Goal: Task Accomplishment & Management: Use online tool/utility

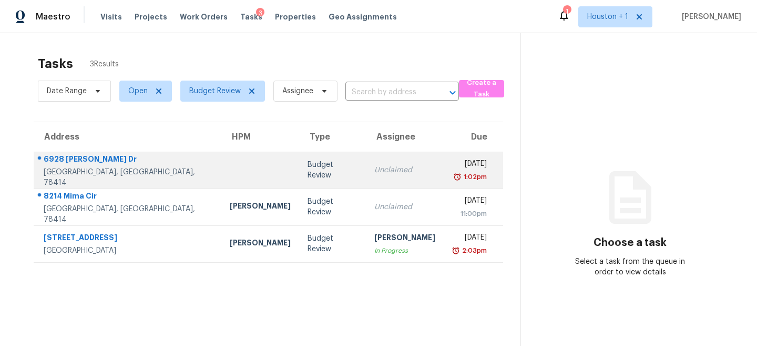
click at [308, 167] on div "Budget Review" at bounding box center [333, 169] width 50 height 21
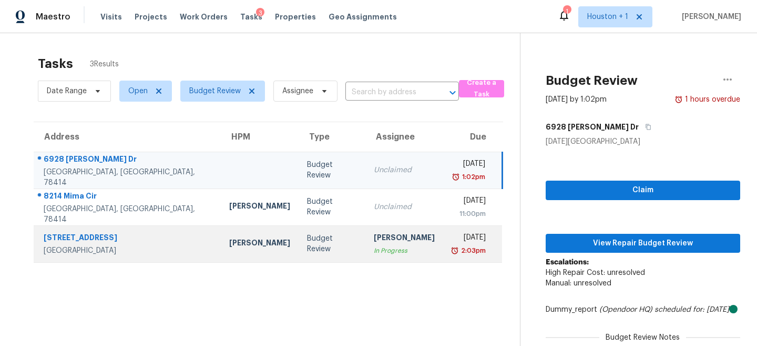
click at [381, 240] on div "[PERSON_NAME]" at bounding box center [404, 238] width 61 height 13
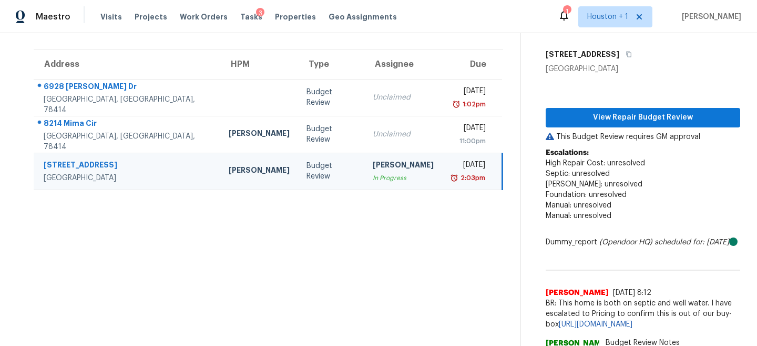
scroll to position [73, 0]
click at [652, 301] on span "BR: This home is both on septic and well water. I have escalated to Pricing to …" at bounding box center [643, 313] width 195 height 32
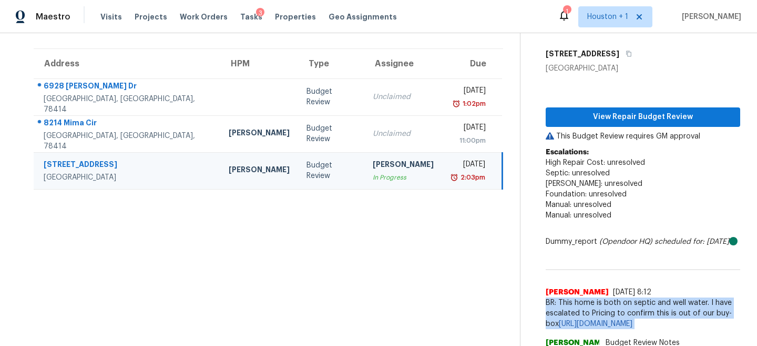
click at [652, 301] on span "BR: This home is both on septic and well water. I have escalated to Pricing to …" at bounding box center [643, 313] width 195 height 32
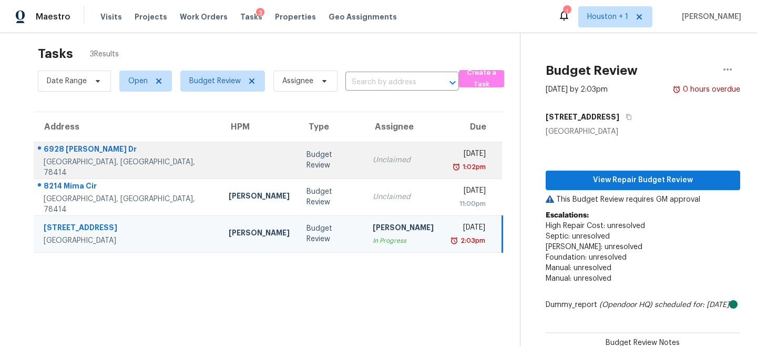
scroll to position [3, 0]
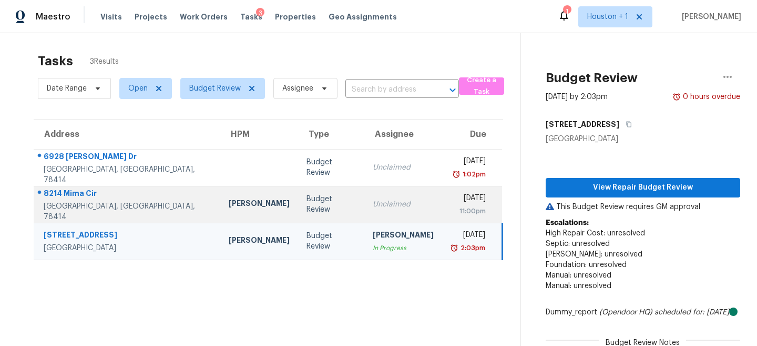
click at [365, 197] on td "Unclaimed" at bounding box center [404, 204] width 78 height 37
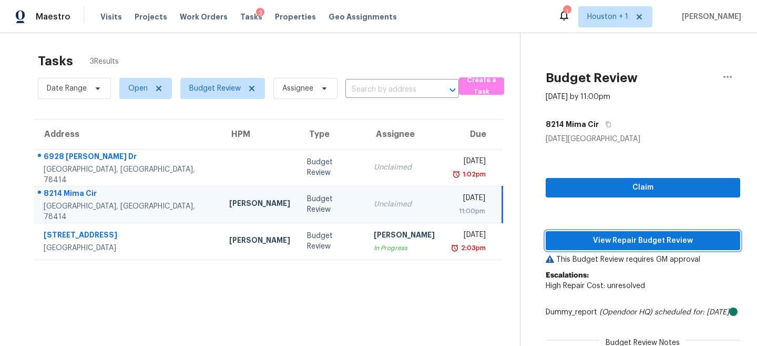
click at [655, 235] on span "View Repair Budget Review" at bounding box center [643, 240] width 178 height 13
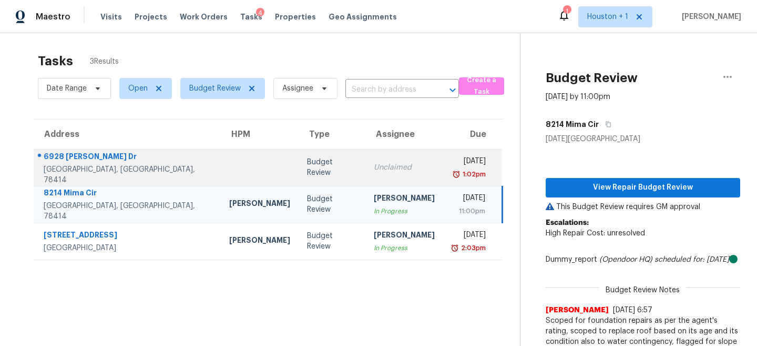
click at [299, 174] on td "Budget Review" at bounding box center [332, 167] width 66 height 37
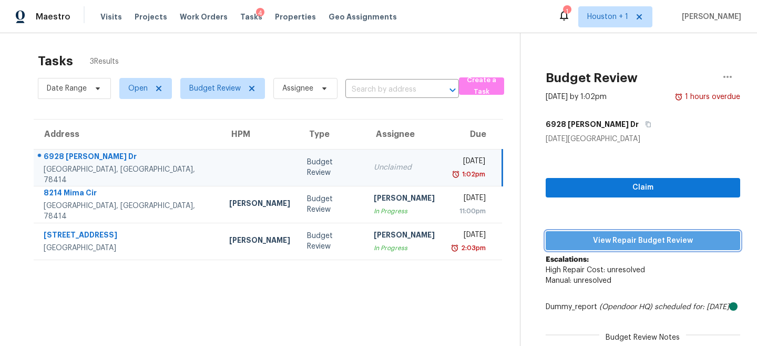
click at [612, 238] on span "View Repair Budget Review" at bounding box center [643, 240] width 178 height 13
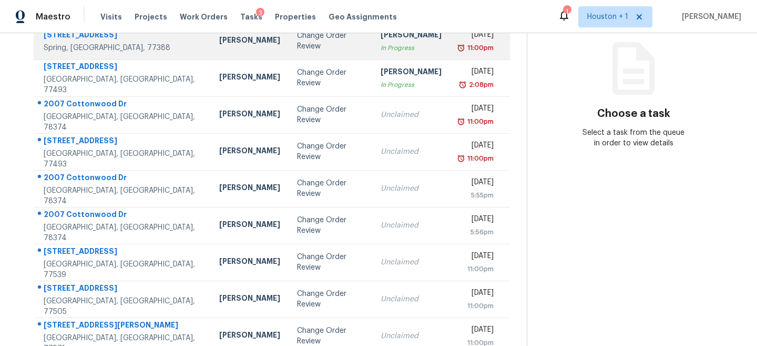
scroll to position [187, 0]
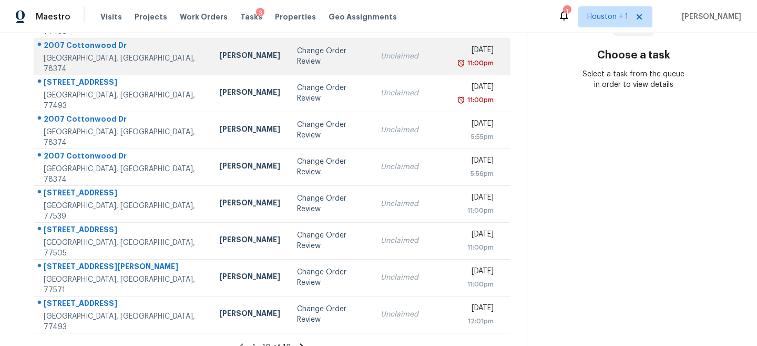
click at [307, 65] on td "Change Order Review" at bounding box center [331, 56] width 84 height 37
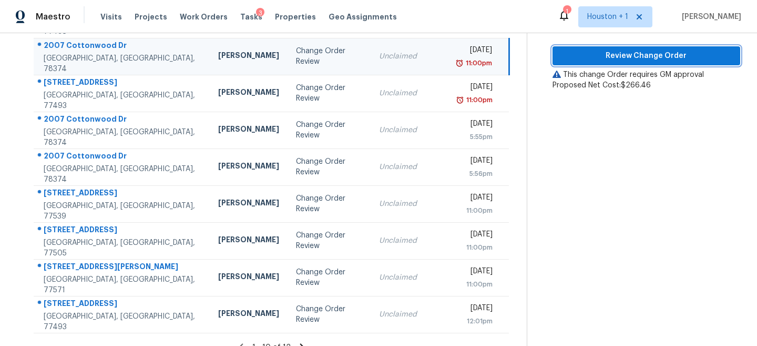
click at [639, 59] on span "Review Change Order" at bounding box center [646, 55] width 171 height 13
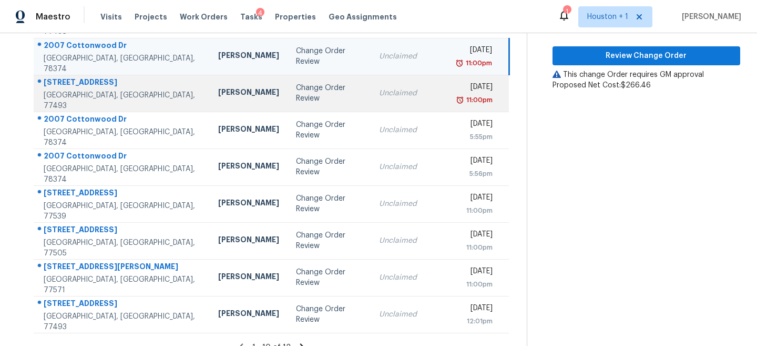
click at [288, 76] on td "Change Order Review" at bounding box center [329, 93] width 83 height 37
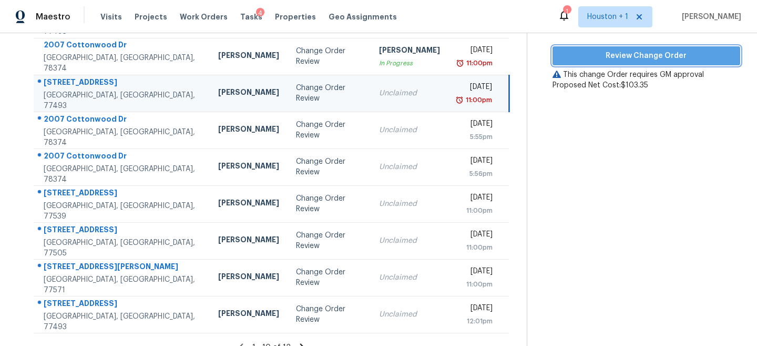
click at [655, 59] on span "Review Change Order" at bounding box center [646, 55] width 171 height 13
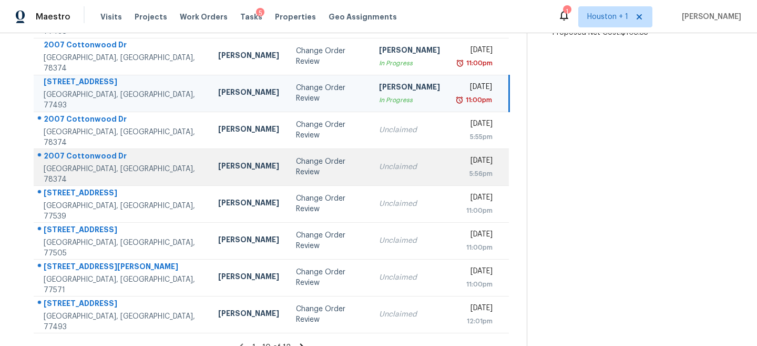
click at [296, 166] on div "Change Order Review" at bounding box center [329, 166] width 66 height 21
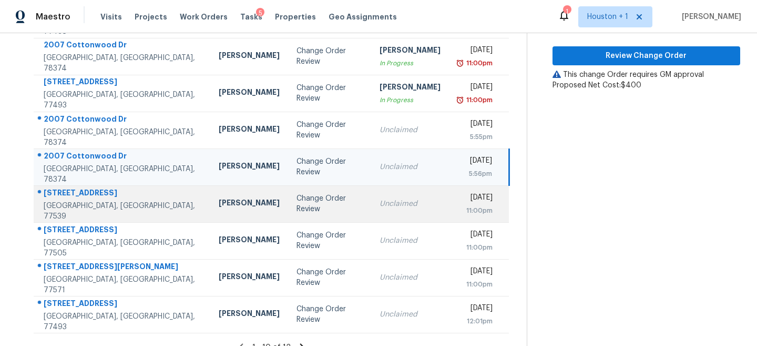
click at [297, 199] on div "Change Order Review" at bounding box center [330, 203] width 66 height 21
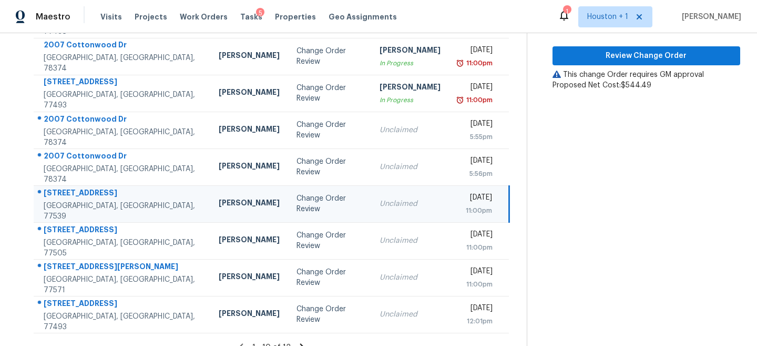
click at [628, 69] on div "This change Order requires GM approval" at bounding box center [647, 74] width 188 height 11
click at [631, 64] on button "Review Change Order" at bounding box center [647, 55] width 188 height 19
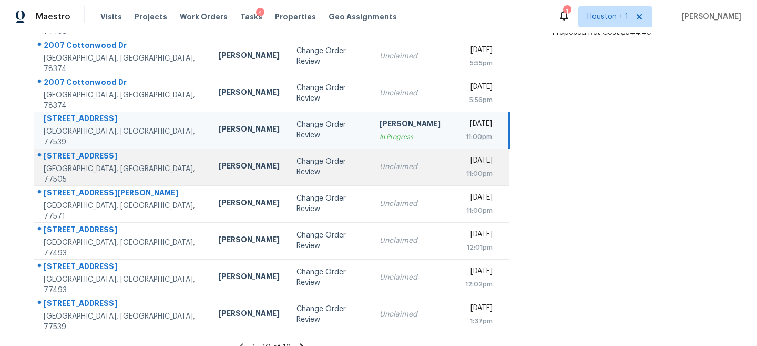
click at [304, 168] on div "Change Order Review" at bounding box center [330, 166] width 66 height 21
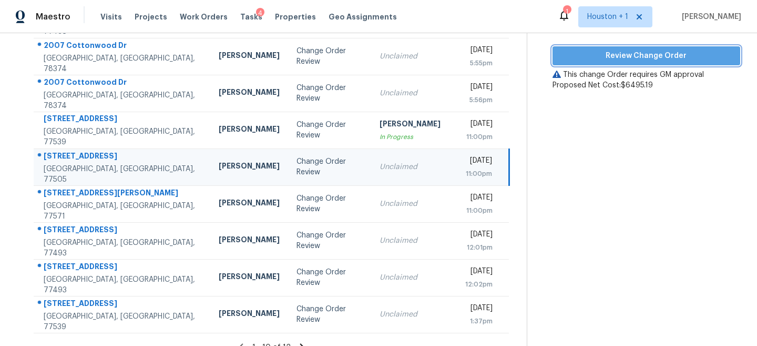
click at [664, 53] on span "Review Change Order" at bounding box center [646, 55] width 171 height 13
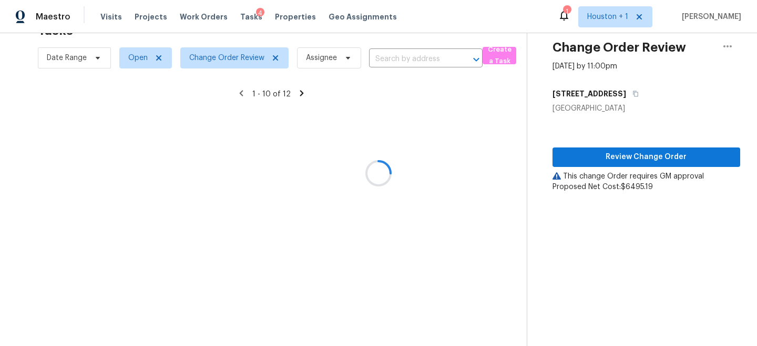
scroll to position [128, 0]
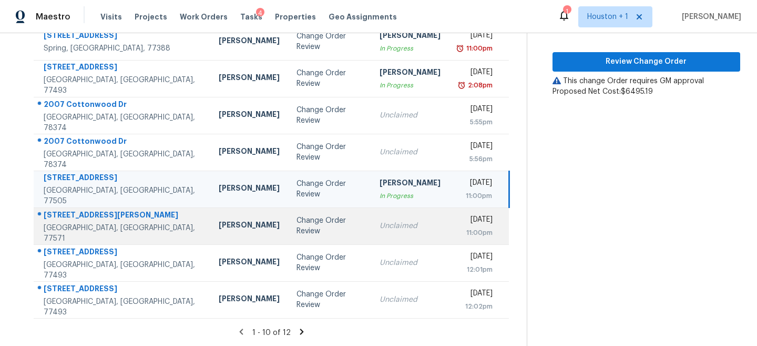
click at [235, 227] on td "[PERSON_NAME]" at bounding box center [249, 225] width 78 height 37
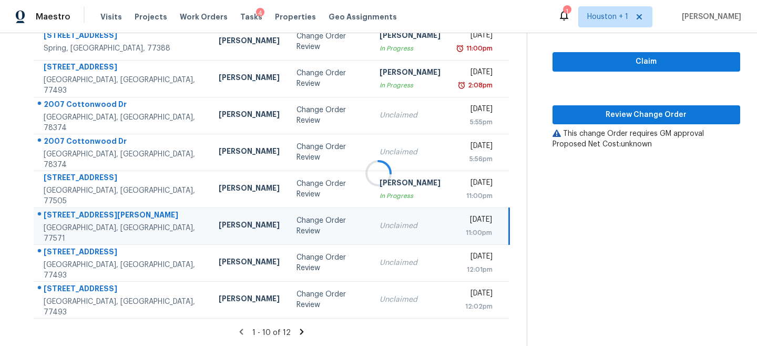
click at [670, 115] on div at bounding box center [378, 173] width 757 height 346
click at [648, 114] on span "Review Change Order" at bounding box center [646, 114] width 171 height 13
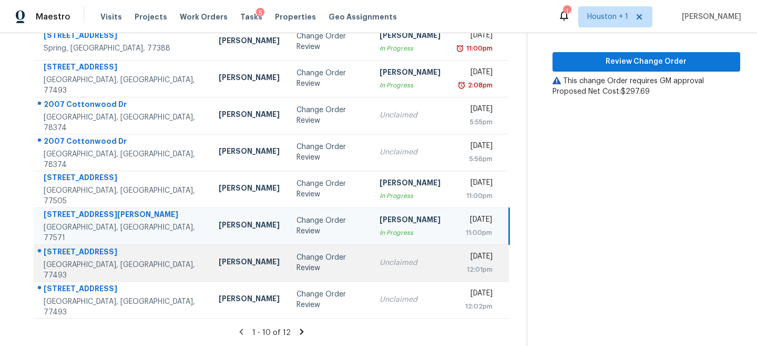
click at [291, 248] on td "Change Order Review" at bounding box center [329, 262] width 83 height 37
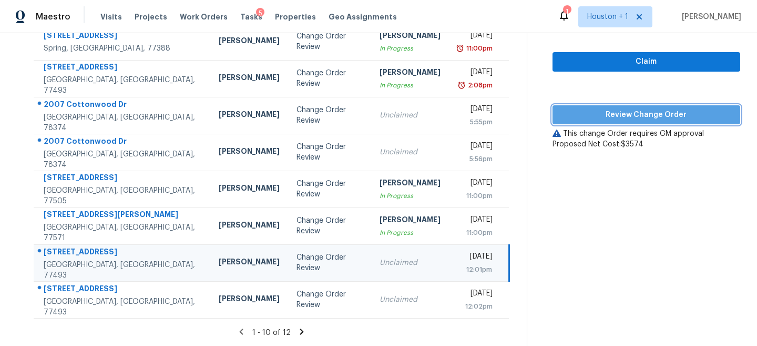
click at [600, 122] on button "Review Change Order" at bounding box center [647, 114] width 188 height 19
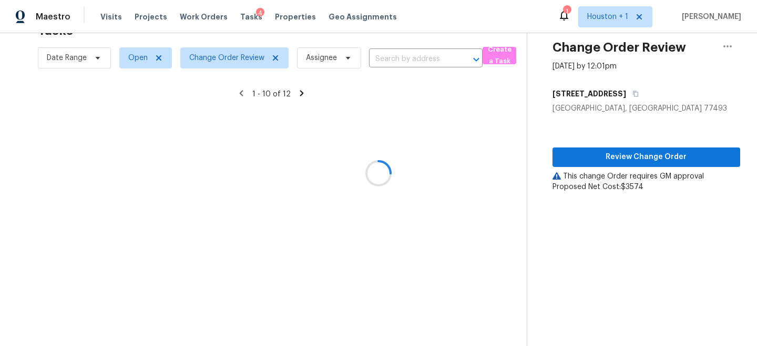
scroll to position [55, 0]
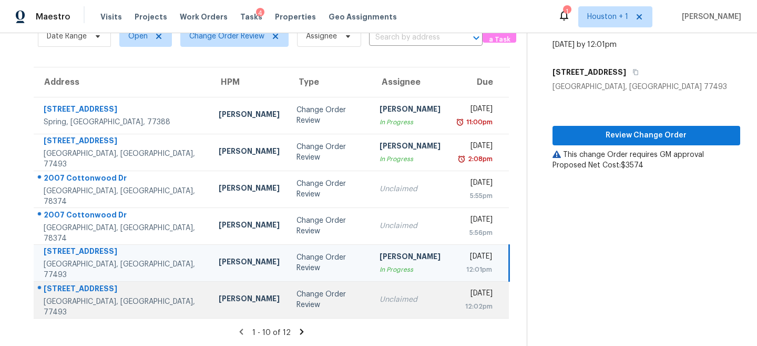
click at [288, 295] on td "Change Order Review" at bounding box center [329, 299] width 83 height 37
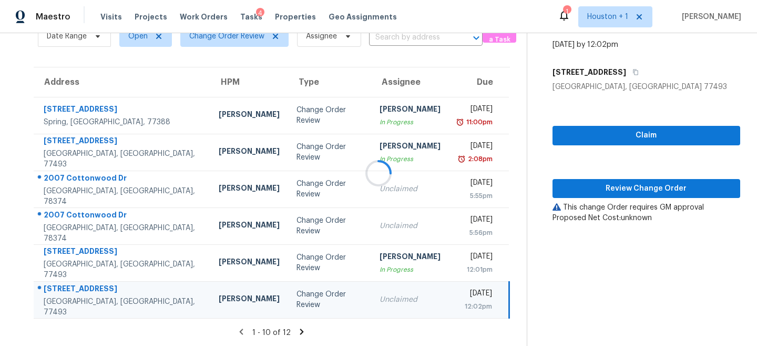
click at [659, 192] on div at bounding box center [378, 173] width 757 height 346
click at [645, 190] on span "Review Change Order" at bounding box center [646, 188] width 171 height 13
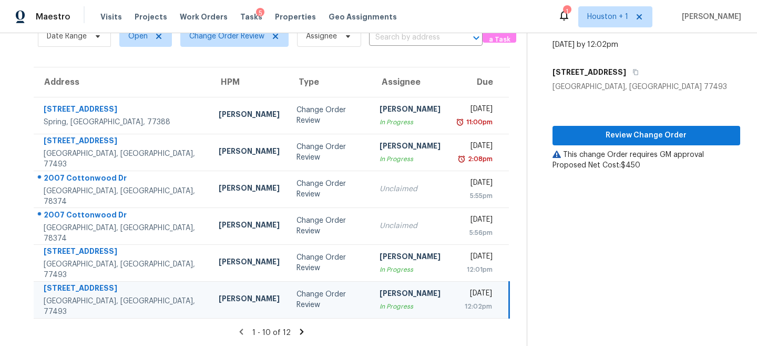
click at [295, 323] on section "Tasks 12 Results Date Range Open Change Order Review Assignee ​ Create a Task A…" at bounding box center [272, 170] width 510 height 351
click at [301, 332] on icon at bounding box center [301, 331] width 9 height 9
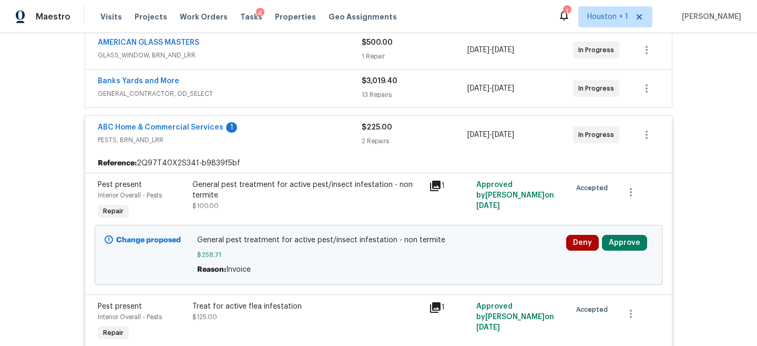
scroll to position [230, 0]
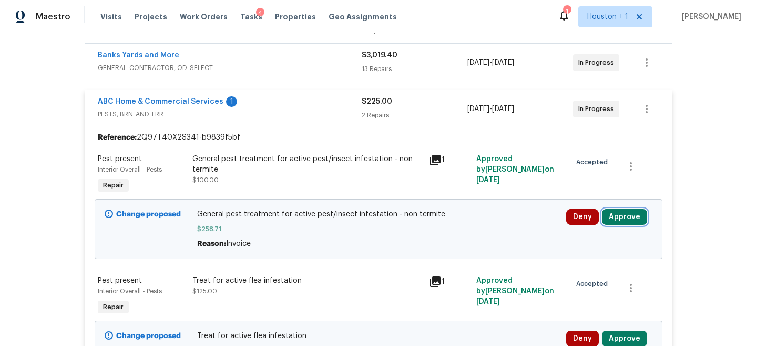
click at [632, 219] on button "Approve" at bounding box center [624, 217] width 45 height 16
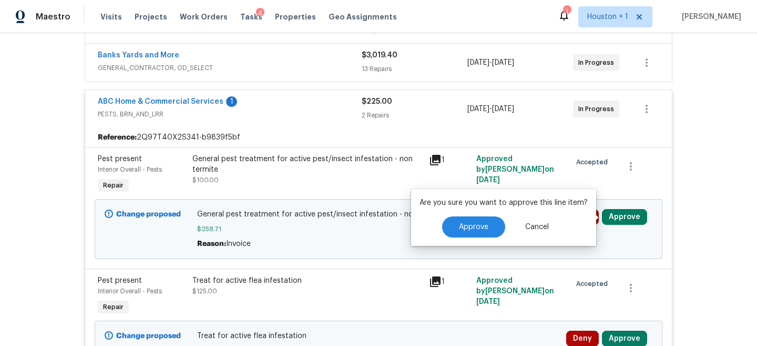
click at [517, 214] on div "Are you sure you want to approve this line item? Approve Cancel" at bounding box center [503, 217] width 185 height 57
click at [496, 231] on button "Approve" at bounding box center [473, 226] width 63 height 21
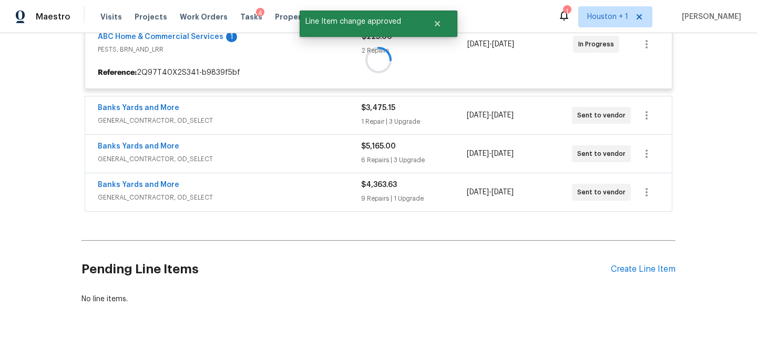
scroll to position [307, 0]
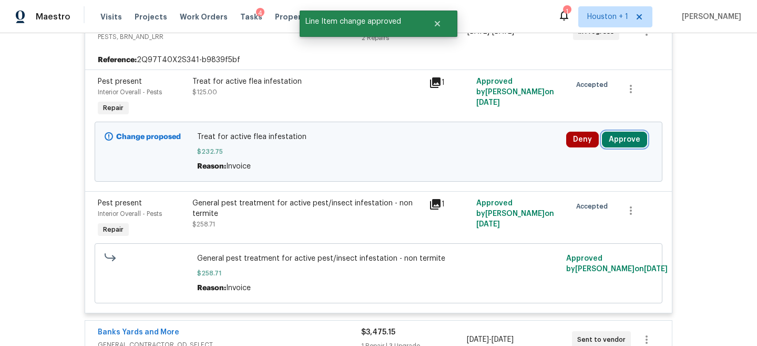
click at [628, 134] on button "Approve" at bounding box center [624, 140] width 45 height 16
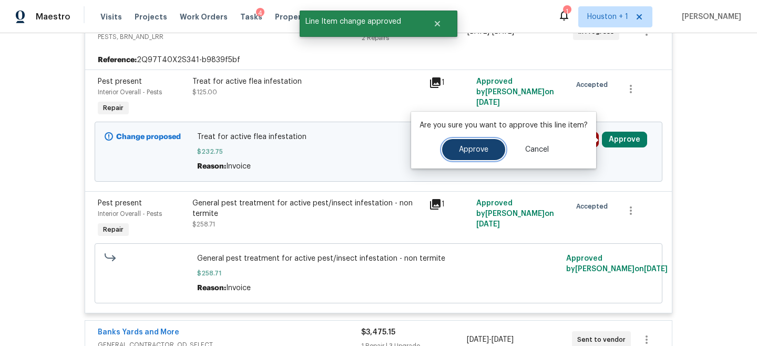
click at [480, 159] on button "Approve" at bounding box center [473, 149] width 63 height 21
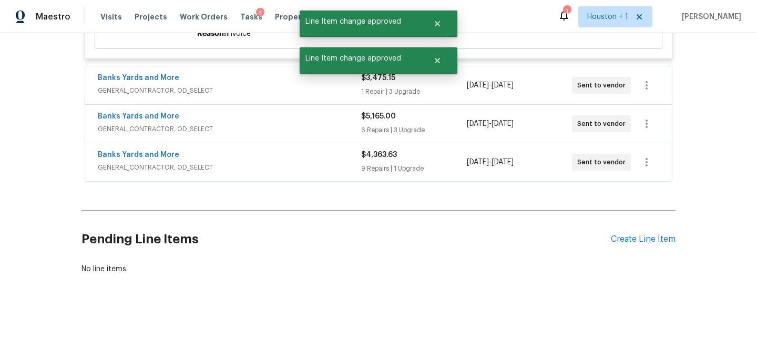
scroll to position [0, 0]
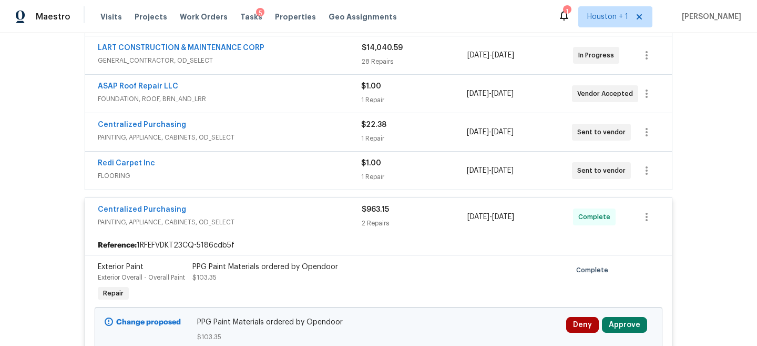
scroll to position [352, 0]
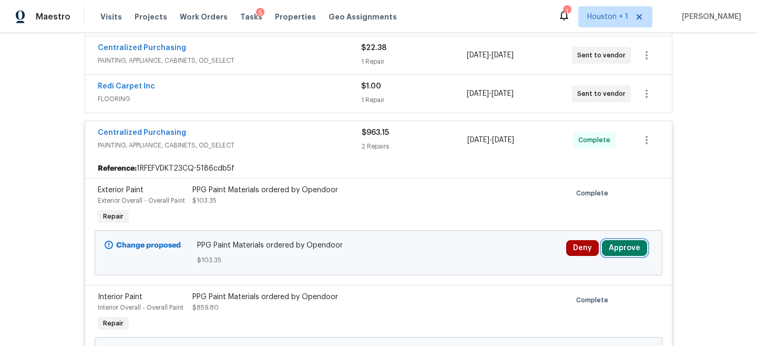
click at [620, 254] on button "Approve" at bounding box center [624, 248] width 45 height 16
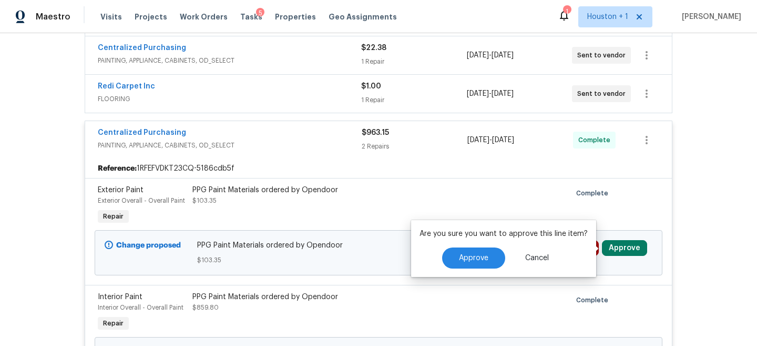
click at [478, 245] on div "Are you sure you want to approve this line item? Approve Cancel" at bounding box center [503, 248] width 185 height 57
click at [476, 252] on button "Approve" at bounding box center [473, 257] width 63 height 21
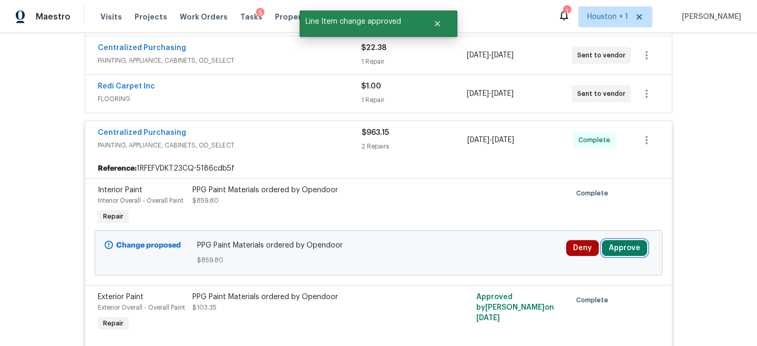
click at [622, 249] on button "Approve" at bounding box center [624, 248] width 45 height 16
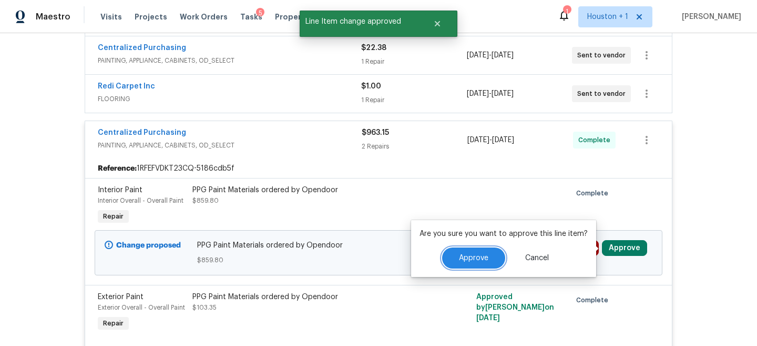
click at [500, 259] on button "Approve" at bounding box center [473, 257] width 63 height 21
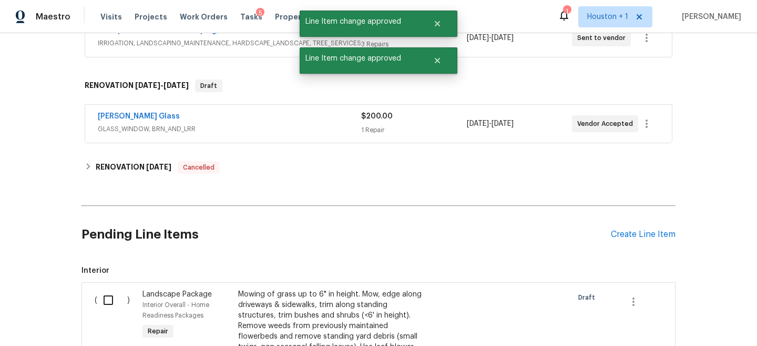
scroll to position [884, 0]
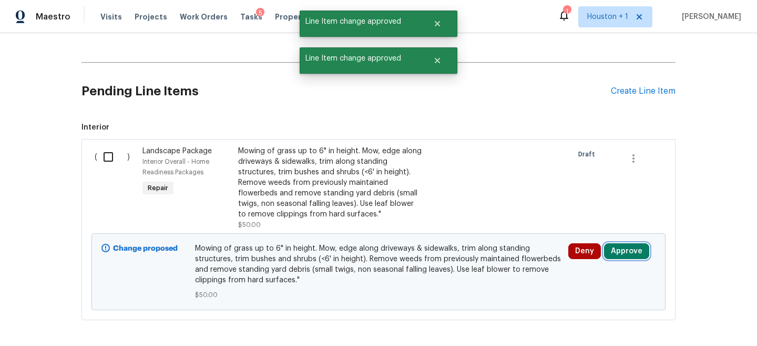
click at [632, 251] on button "Approve" at bounding box center [626, 251] width 45 height 16
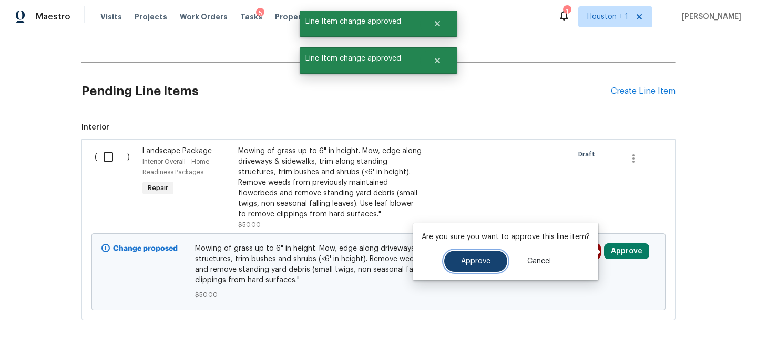
click at [456, 260] on button "Approve" at bounding box center [475, 260] width 63 height 21
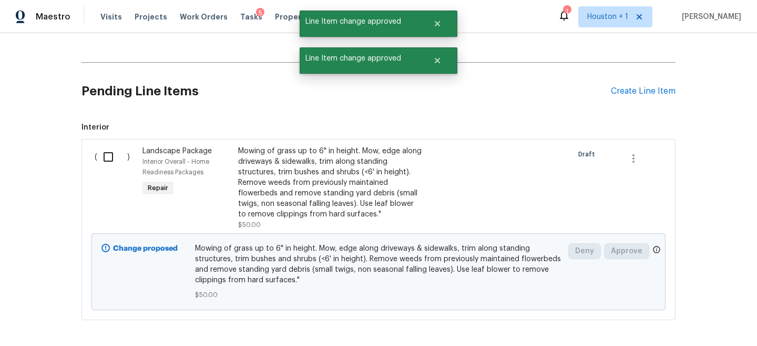
scroll to position [931, 0]
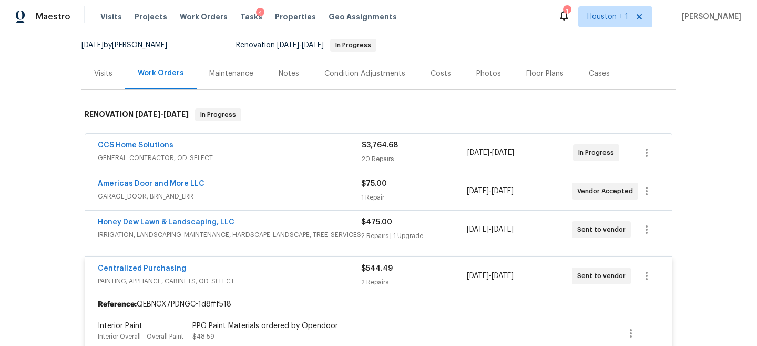
scroll to position [173, 0]
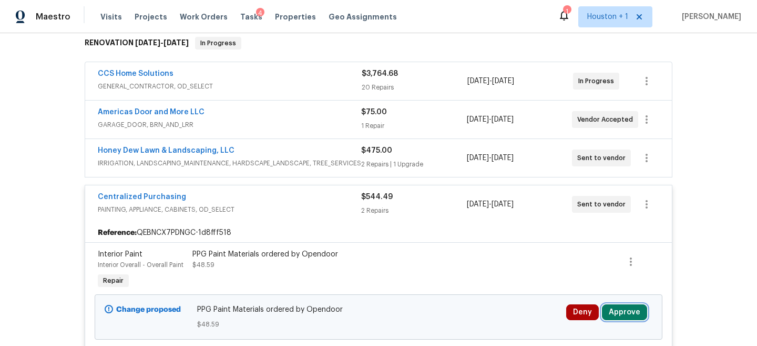
click at [614, 319] on button "Approve" at bounding box center [624, 312] width 45 height 16
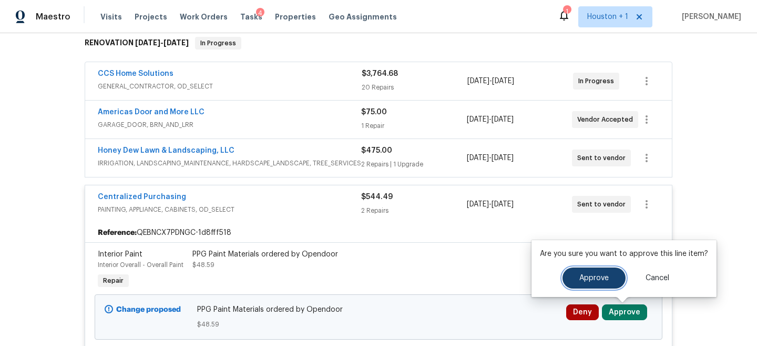
click at [571, 272] on button "Approve" at bounding box center [594, 277] width 63 height 21
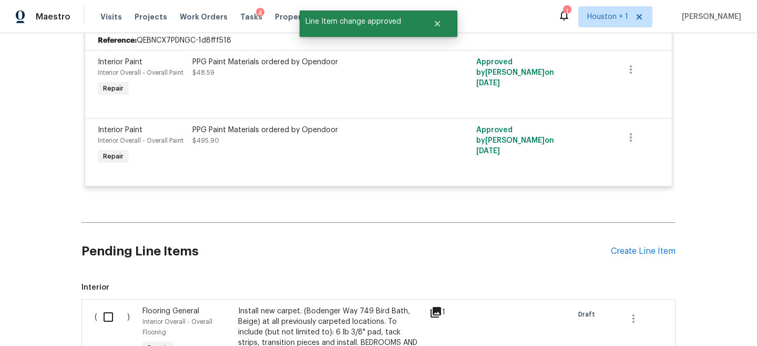
scroll to position [540, 0]
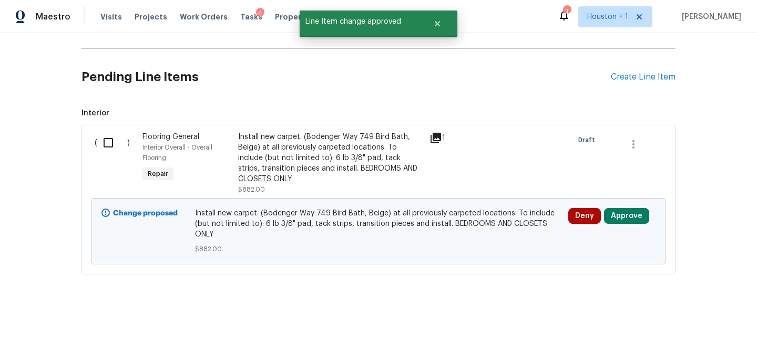
click at [633, 207] on div "Deny Approve" at bounding box center [612, 231] width 94 height 53
click at [619, 215] on button "Approve" at bounding box center [626, 216] width 45 height 16
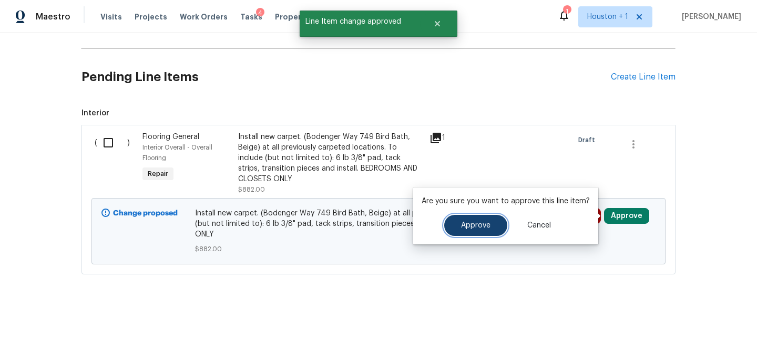
click at [491, 227] on button "Approve" at bounding box center [475, 225] width 63 height 21
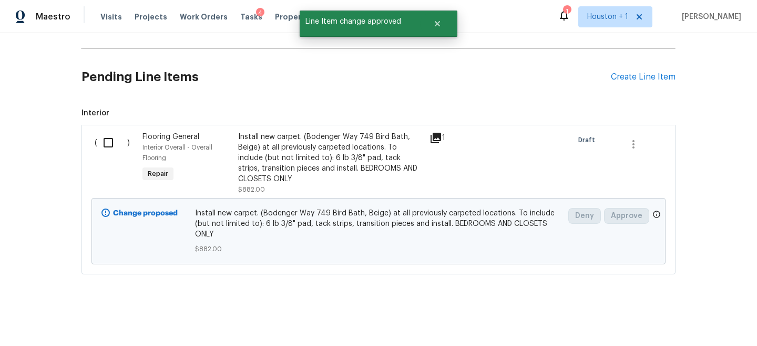
scroll to position [480, 0]
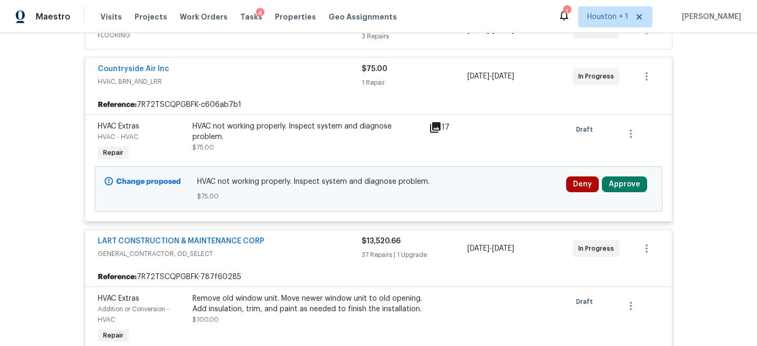
scroll to position [233, 0]
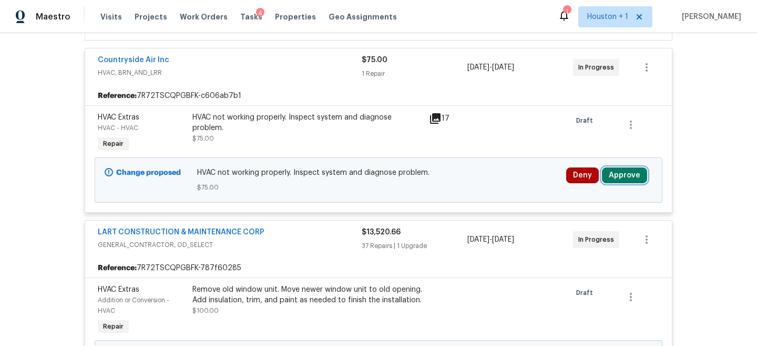
click at [632, 179] on button "Approve" at bounding box center [624, 175] width 45 height 16
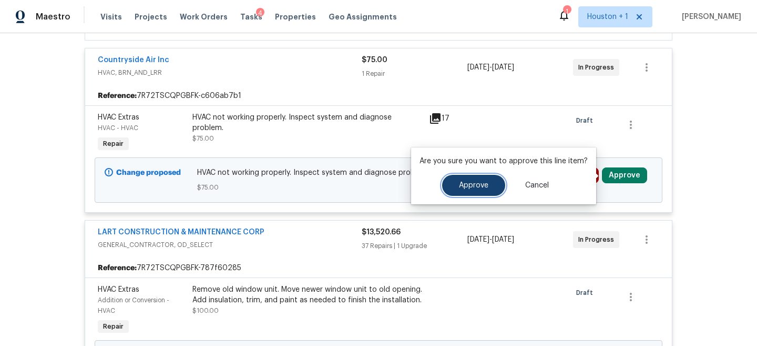
click at [475, 184] on span "Approve" at bounding box center [473, 185] width 29 height 8
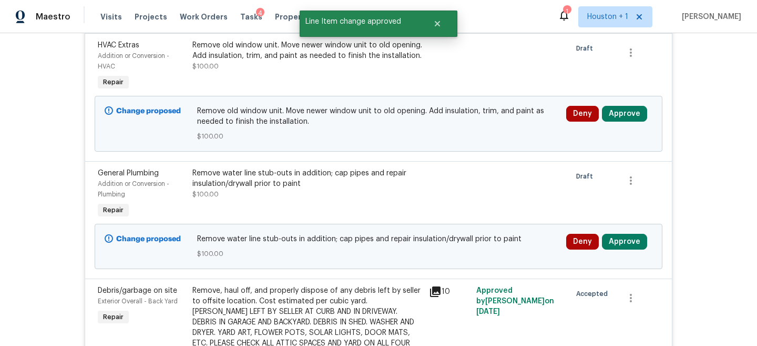
scroll to position [442, 0]
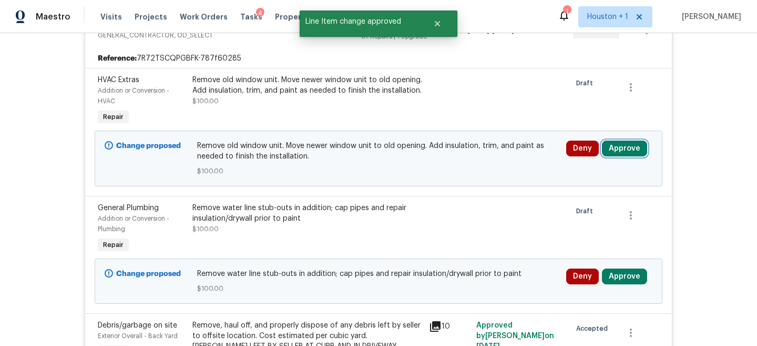
click at [638, 147] on button "Approve" at bounding box center [624, 148] width 45 height 16
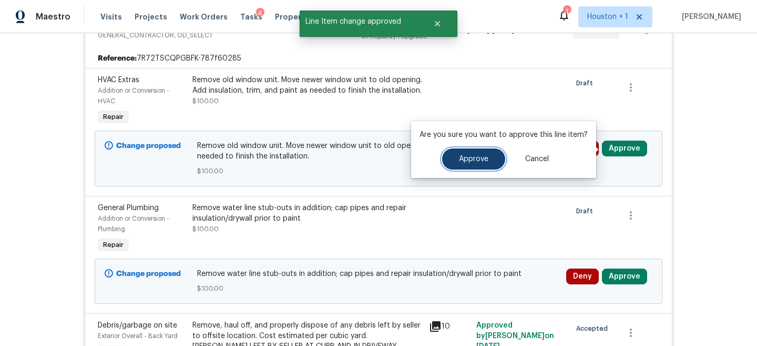
click at [496, 155] on button "Approve" at bounding box center [473, 158] width 63 height 21
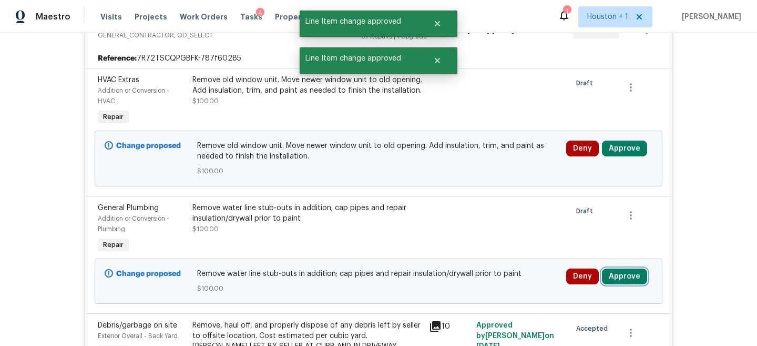
click at [630, 270] on button "Approve" at bounding box center [624, 276] width 45 height 16
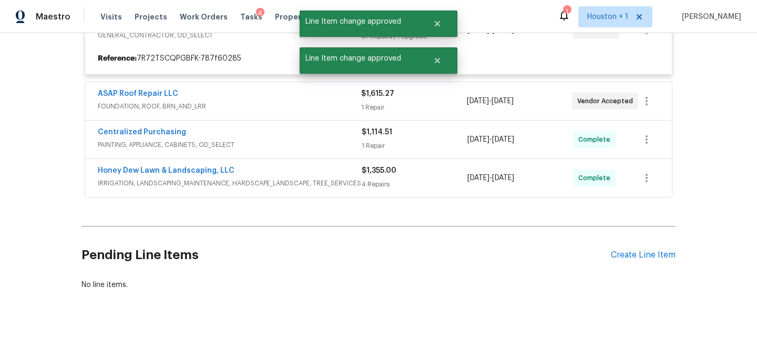
click at [488, 280] on div "No line items." at bounding box center [379, 284] width 594 height 11
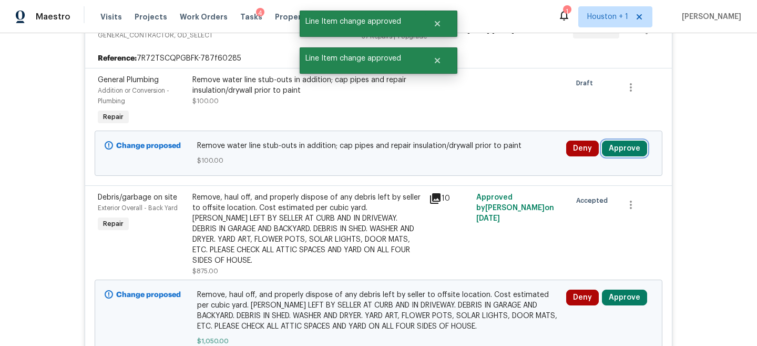
click at [623, 148] on button "Approve" at bounding box center [624, 148] width 45 height 16
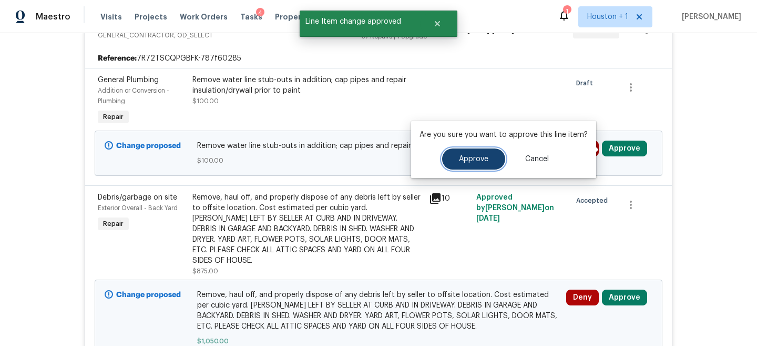
click at [476, 161] on span "Approve" at bounding box center [473, 159] width 29 height 8
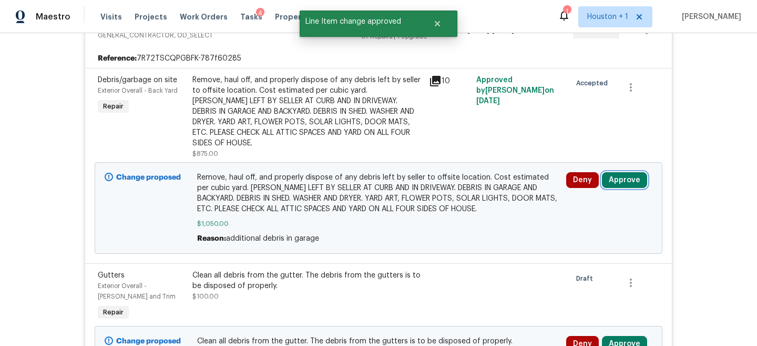
click at [634, 172] on button "Approve" at bounding box center [624, 180] width 45 height 16
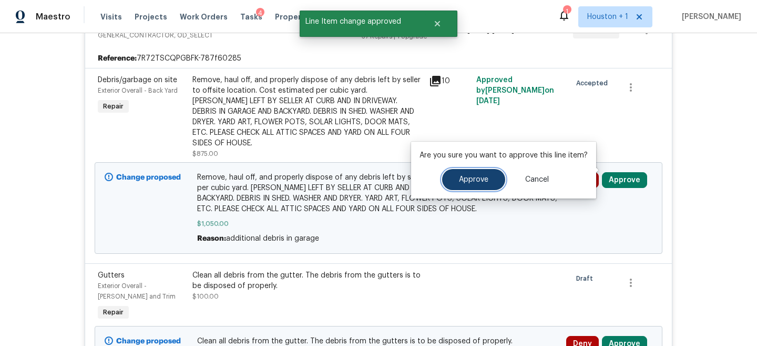
click at [477, 184] on button "Approve" at bounding box center [473, 179] width 63 height 21
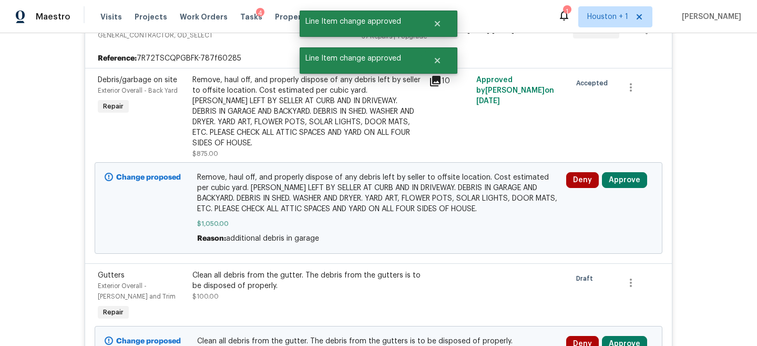
scroll to position [454, 0]
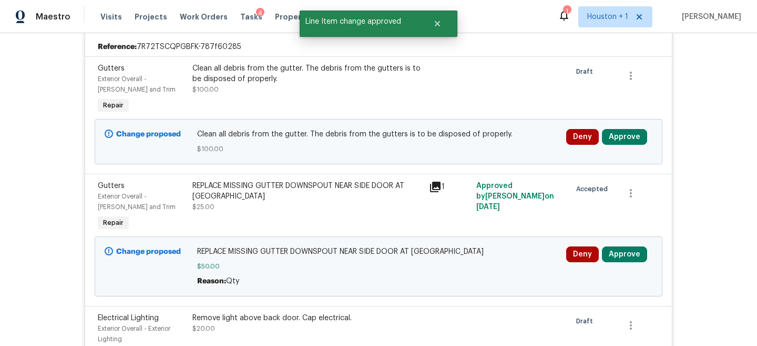
click at [622, 125] on div "Change proposed Clean all debris from the gutter. The debris from the gutters i…" at bounding box center [379, 141] width 568 height 45
click at [619, 133] on button "Approve" at bounding box center [624, 137] width 45 height 16
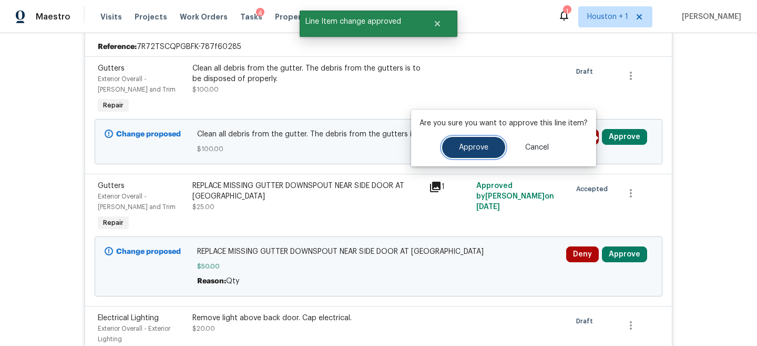
click at [483, 144] on span "Approve" at bounding box center [473, 148] width 29 height 8
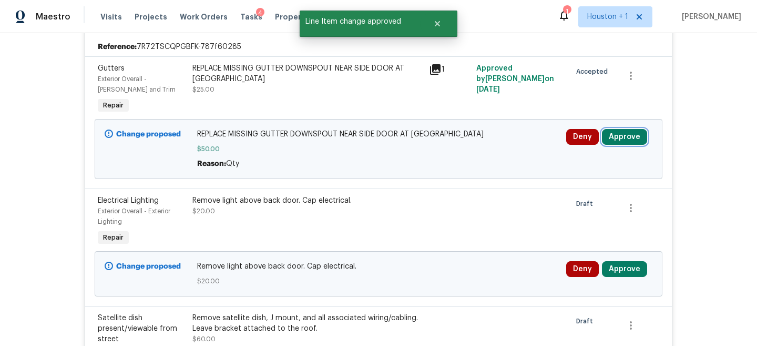
click at [628, 138] on button "Approve" at bounding box center [624, 137] width 45 height 16
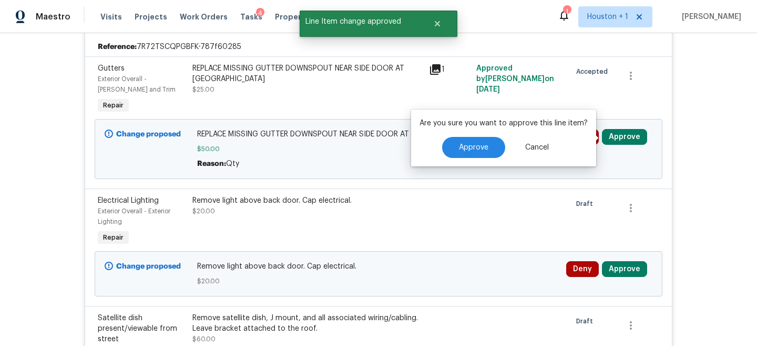
click at [459, 158] on div "Are you sure you want to approve this line item? Approve Cancel" at bounding box center [503, 137] width 185 height 57
click at [459, 150] on span "Approve" at bounding box center [473, 148] width 29 height 8
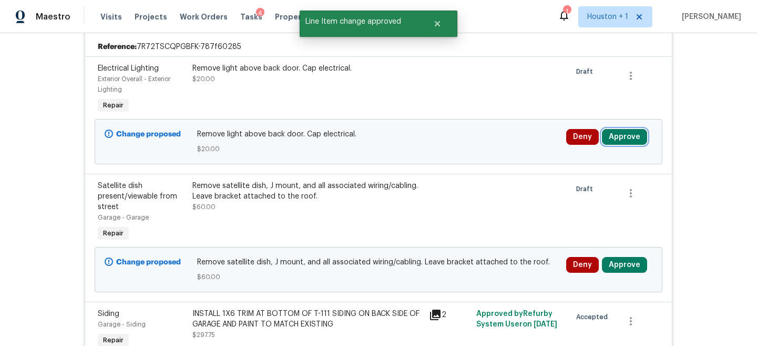
click at [611, 133] on button "Approve" at bounding box center [624, 137] width 45 height 16
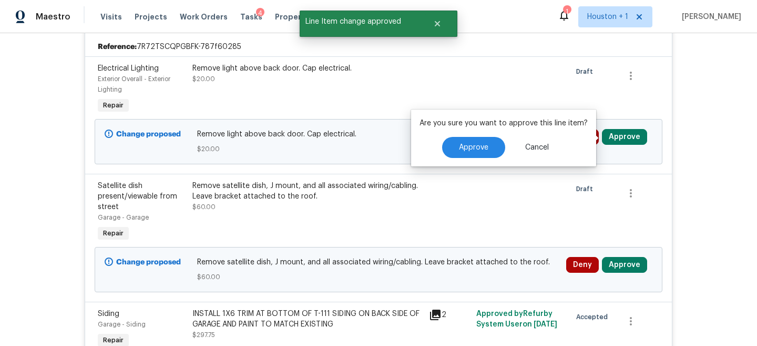
click at [501, 128] on p "Are you sure you want to approve this line item?" at bounding box center [504, 123] width 168 height 11
click at [481, 145] on span "Approve" at bounding box center [473, 148] width 29 height 8
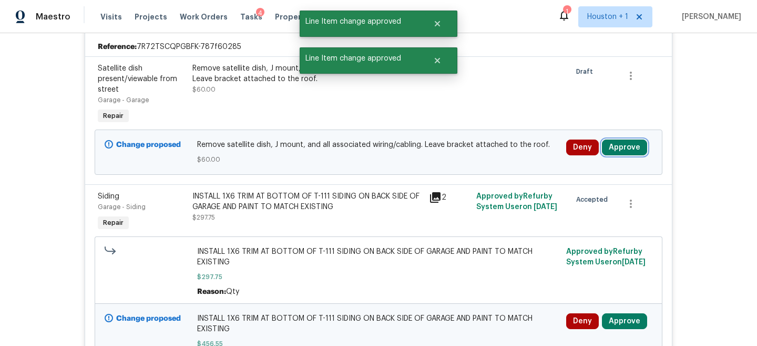
click at [630, 147] on button "Approve" at bounding box center [624, 147] width 45 height 16
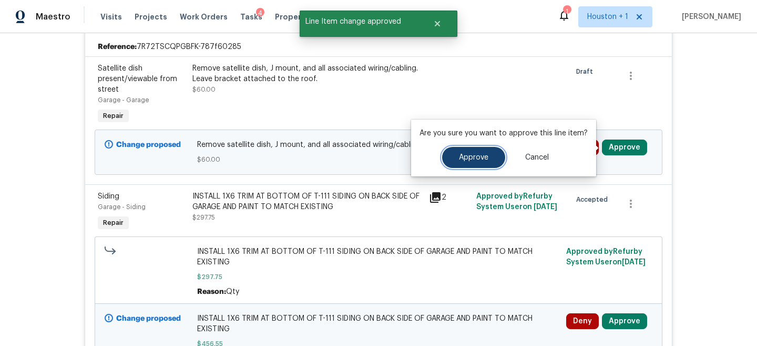
click at [490, 166] on button "Approve" at bounding box center [473, 157] width 63 height 21
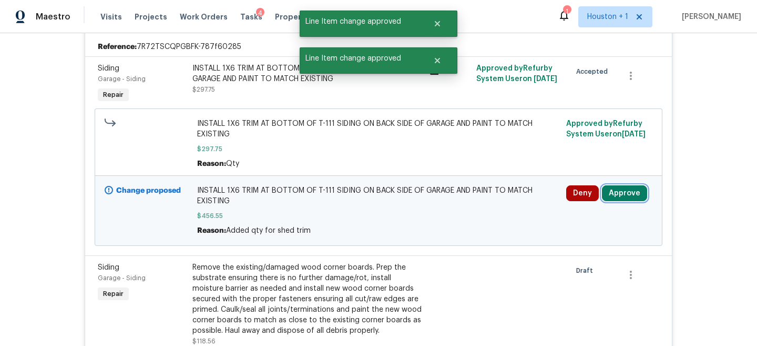
click at [623, 186] on button "Approve" at bounding box center [624, 193] width 45 height 16
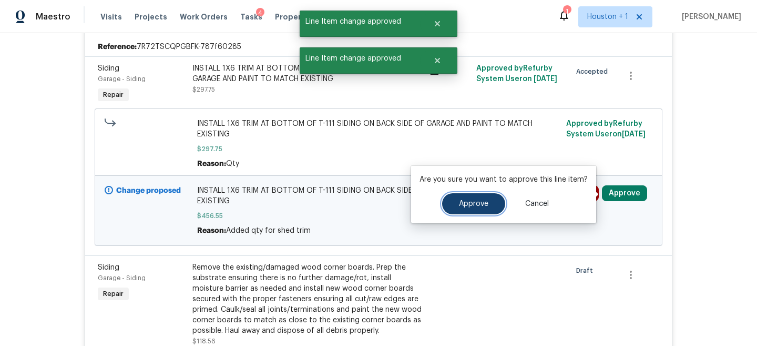
click at [478, 194] on button "Approve" at bounding box center [473, 203] width 63 height 21
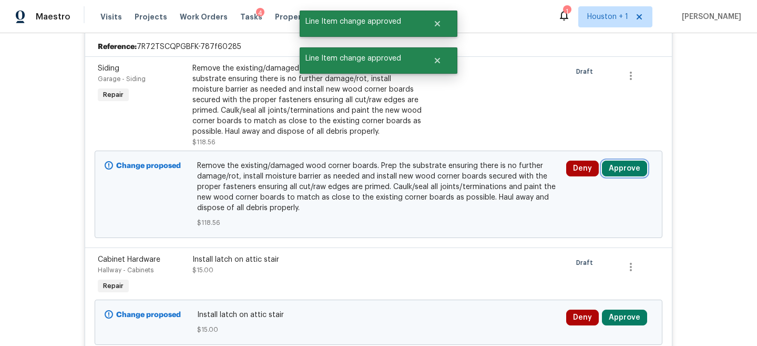
click at [610, 169] on button "Approve" at bounding box center [624, 168] width 45 height 16
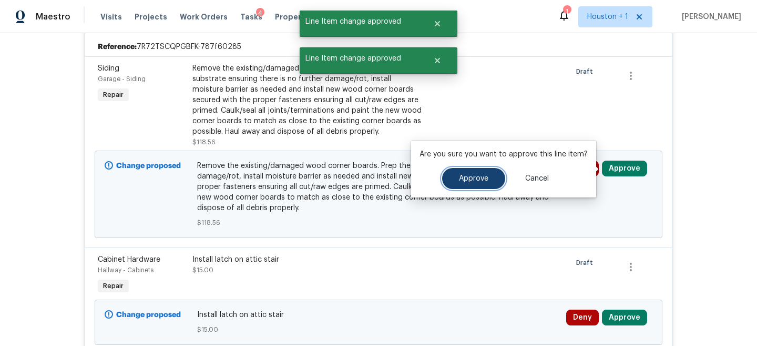
click at [453, 174] on button "Approve" at bounding box center [473, 178] width 63 height 21
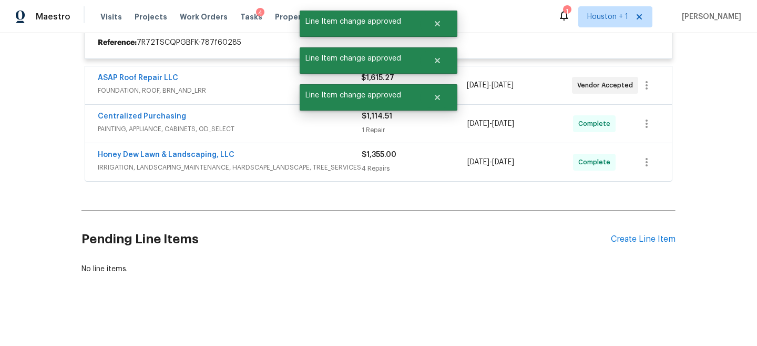
scroll to position [461, 0]
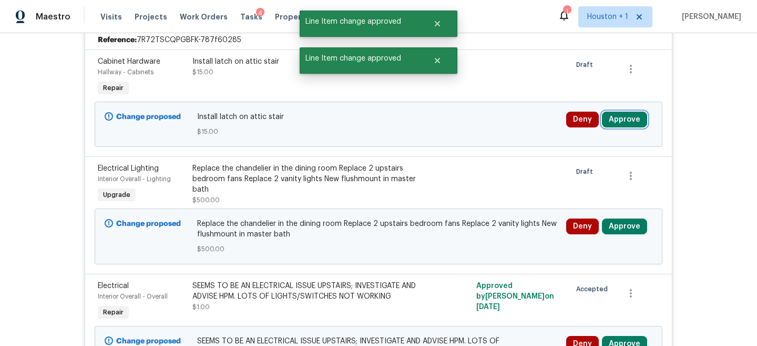
click at [622, 125] on button "Approve" at bounding box center [624, 120] width 45 height 16
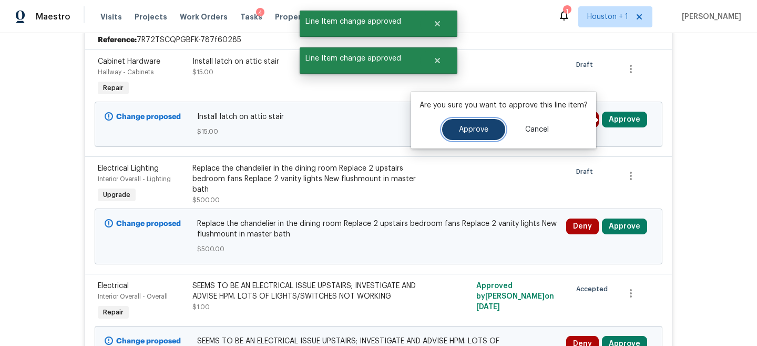
click at [464, 132] on span "Approve" at bounding box center [473, 130] width 29 height 8
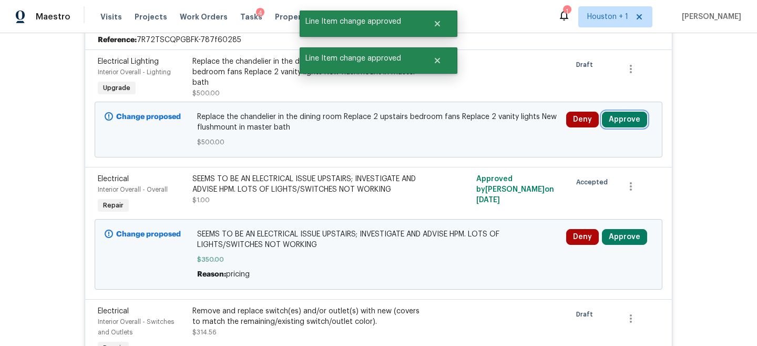
click at [627, 118] on button "Approve" at bounding box center [624, 120] width 45 height 16
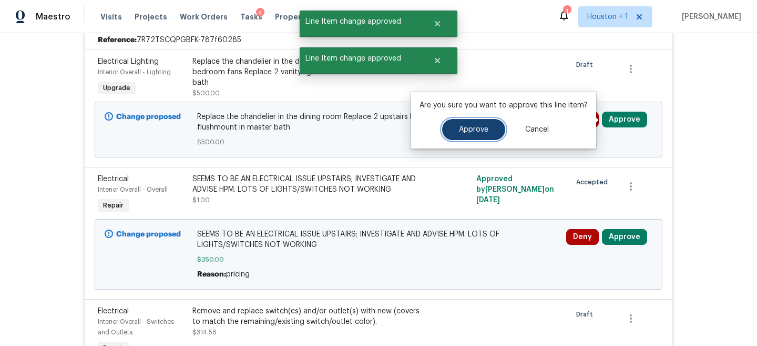
click at [462, 129] on span "Approve" at bounding box center [473, 130] width 29 height 8
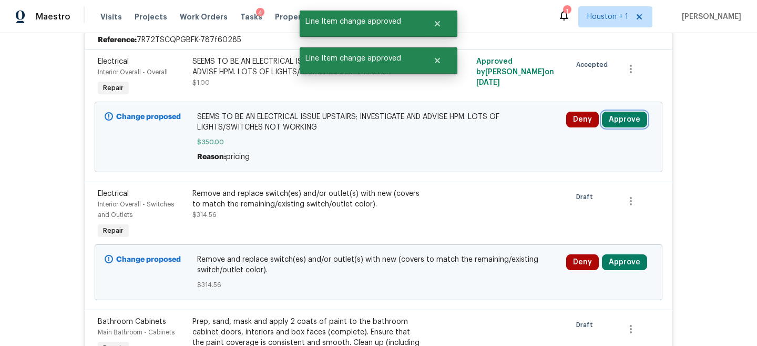
click at [621, 118] on button "Approve" at bounding box center [624, 120] width 45 height 16
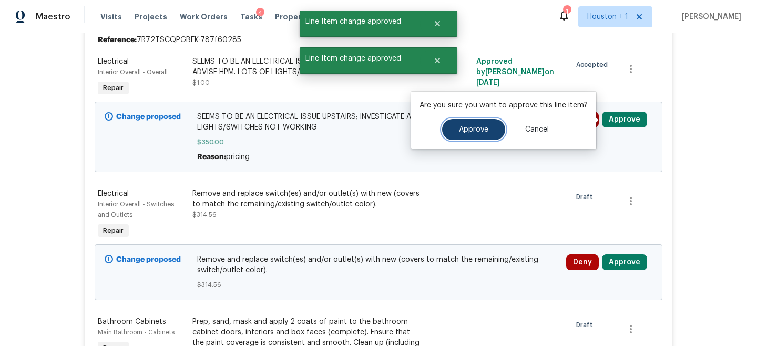
click at [470, 133] on span "Approve" at bounding box center [473, 130] width 29 height 8
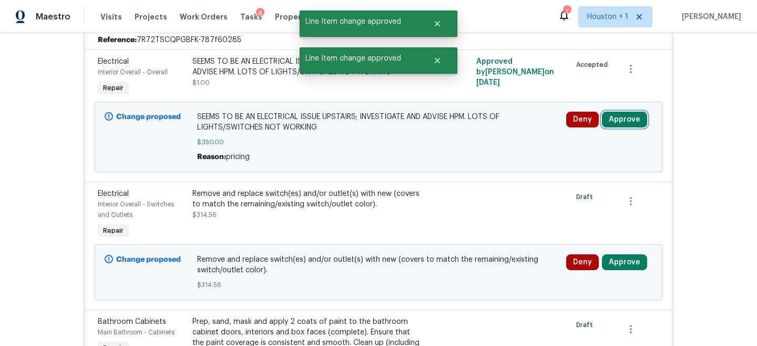
click at [628, 120] on button "Approve" at bounding box center [624, 120] width 45 height 16
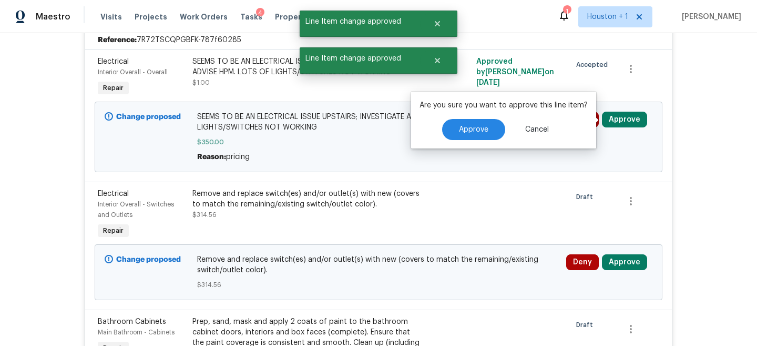
click at [471, 140] on div "Are you sure you want to approve this line item? Approve Cancel" at bounding box center [503, 120] width 185 height 57
click at [468, 132] on span "Approve" at bounding box center [473, 130] width 29 height 8
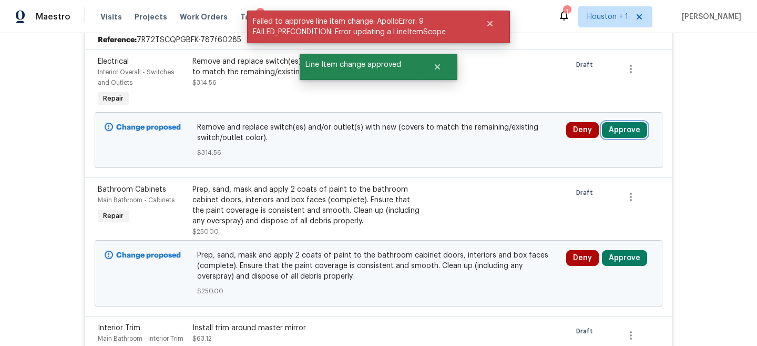
click at [613, 128] on button "Approve" at bounding box center [624, 130] width 45 height 16
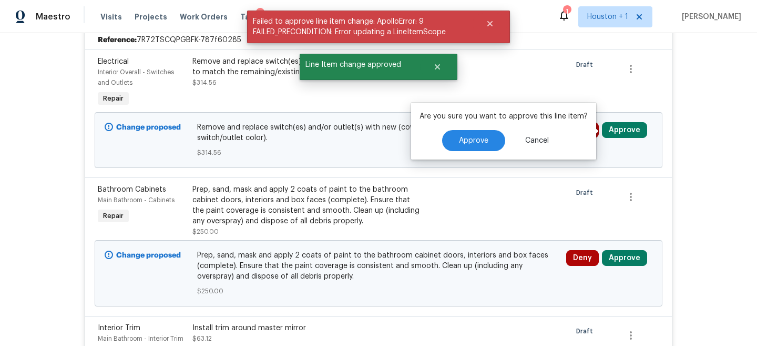
click at [495, 129] on div "Are you sure you want to approve this line item? Approve Cancel" at bounding box center [503, 131] width 185 height 57
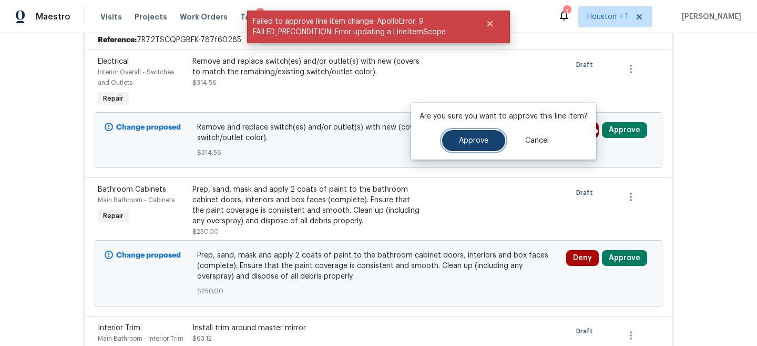
click at [488, 145] on button "Approve" at bounding box center [473, 140] width 63 height 21
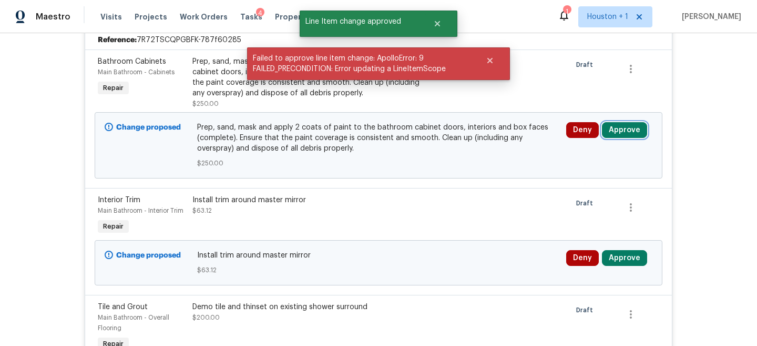
click at [622, 129] on button "Approve" at bounding box center [624, 130] width 45 height 16
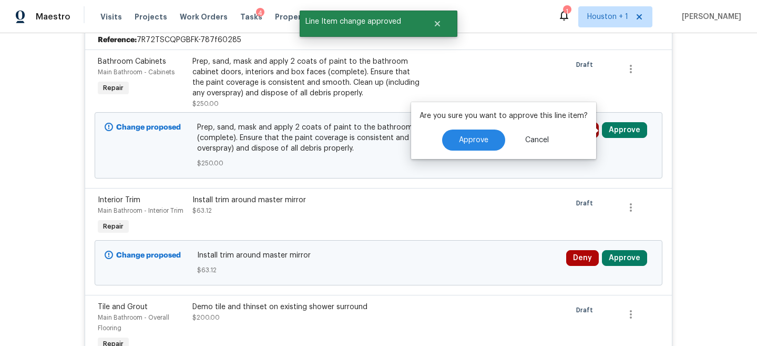
click at [521, 128] on div "Are you sure you want to approve this line item? Approve Cancel" at bounding box center [503, 130] width 185 height 57
click at [474, 147] on button "Approve" at bounding box center [473, 139] width 63 height 21
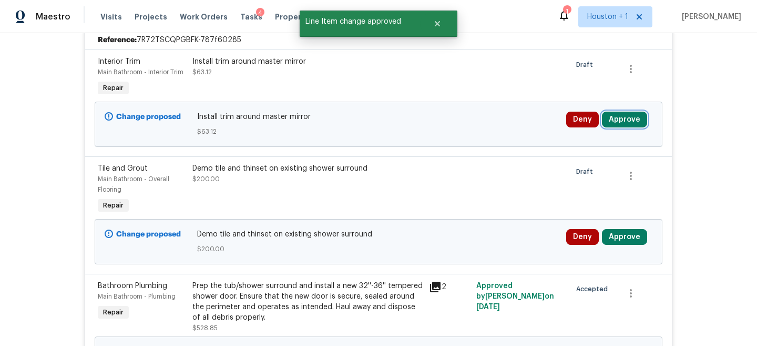
click at [626, 124] on button "Approve" at bounding box center [624, 120] width 45 height 16
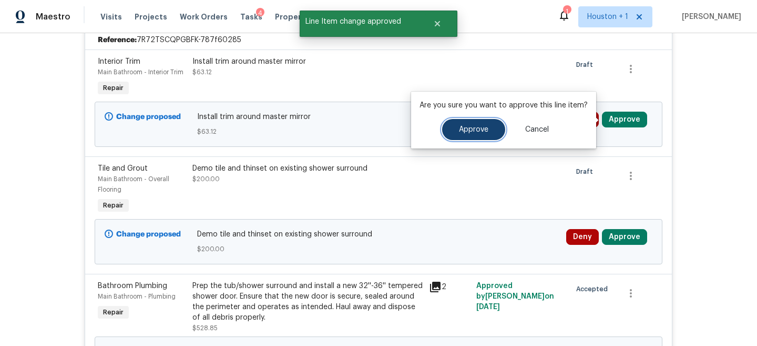
click at [470, 120] on button "Approve" at bounding box center [473, 129] width 63 height 21
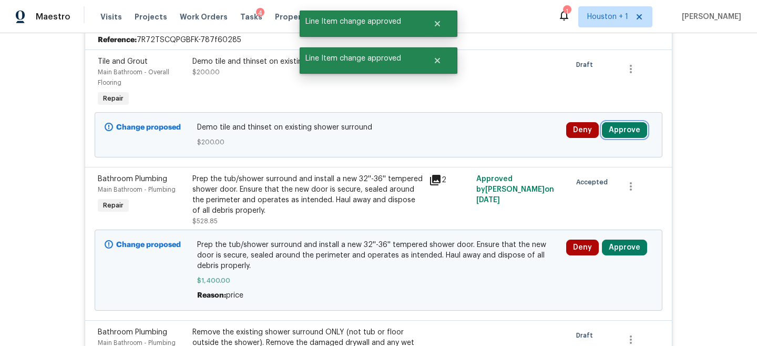
click at [623, 128] on button "Approve" at bounding box center [624, 130] width 45 height 16
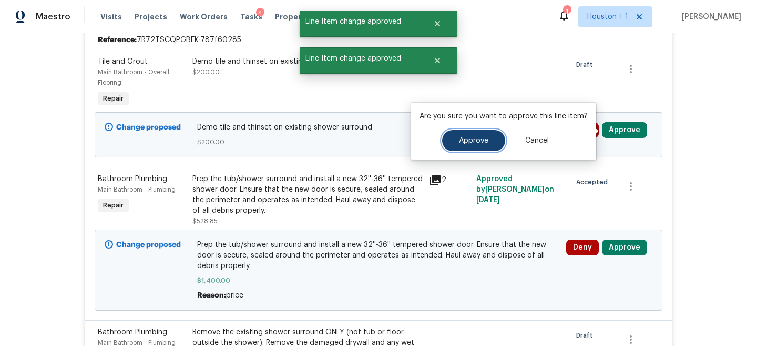
click at [455, 146] on button "Approve" at bounding box center [473, 140] width 63 height 21
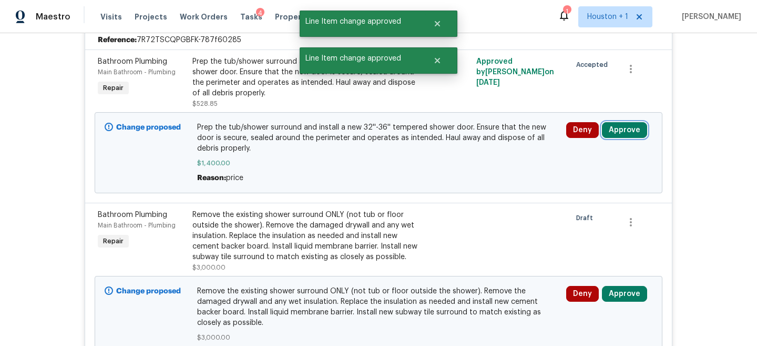
click at [621, 134] on button "Approve" at bounding box center [624, 130] width 45 height 16
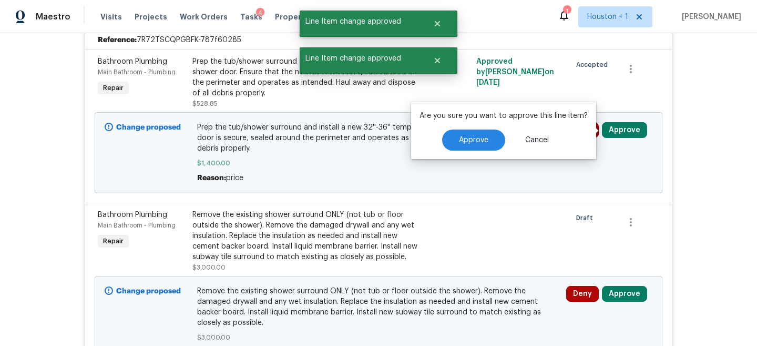
click at [472, 156] on div "Are you sure you want to approve this line item? Approve Cancel" at bounding box center [503, 130] width 185 height 57
click at [470, 138] on span "Approve" at bounding box center [473, 140] width 29 height 8
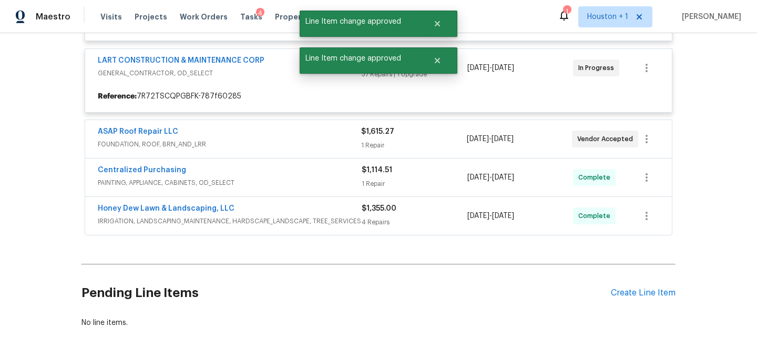
scroll to position [393, 0]
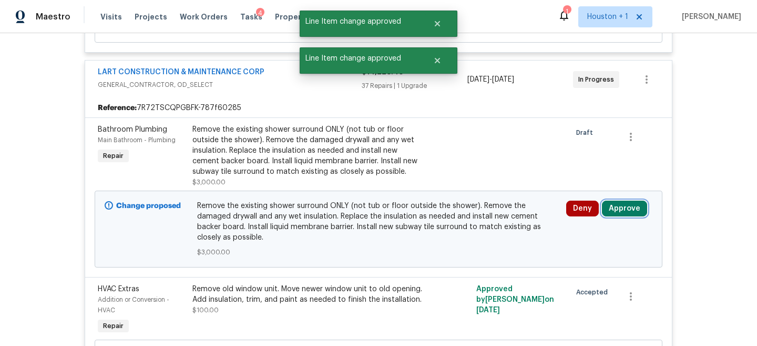
click at [615, 211] on button "Approve" at bounding box center [624, 208] width 45 height 16
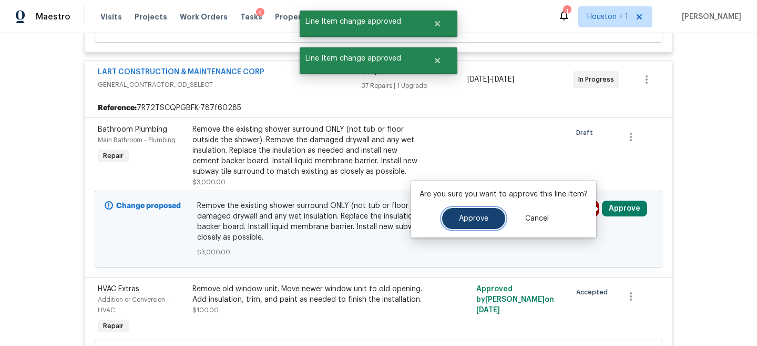
click at [470, 225] on button "Approve" at bounding box center [473, 218] width 63 height 21
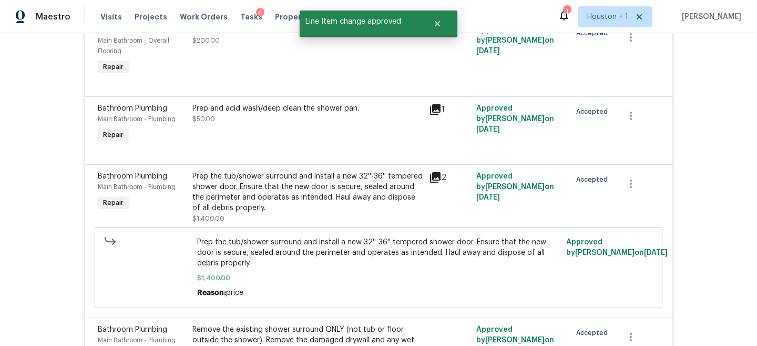
scroll to position [4046, 0]
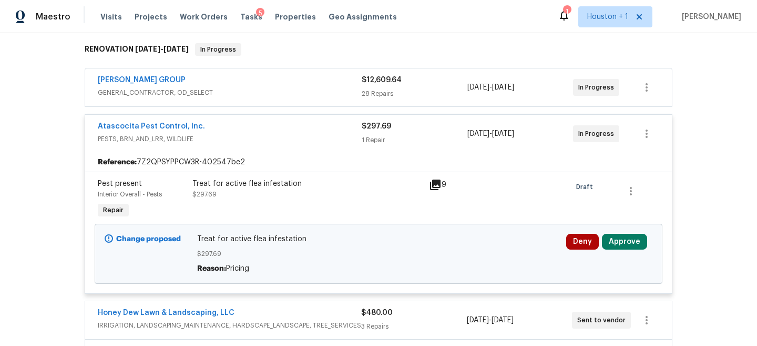
scroll to position [207, 0]
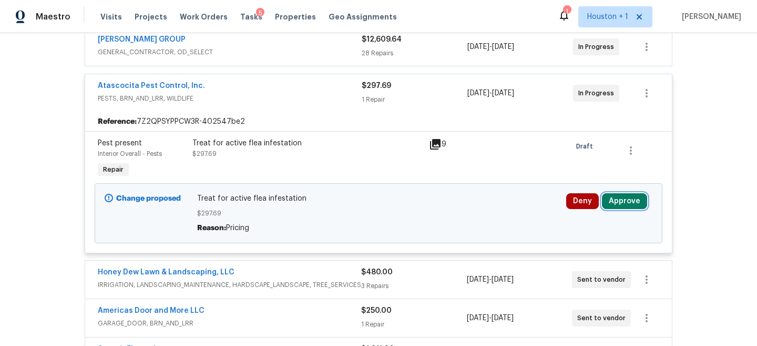
click at [617, 201] on button "Approve" at bounding box center [624, 201] width 45 height 16
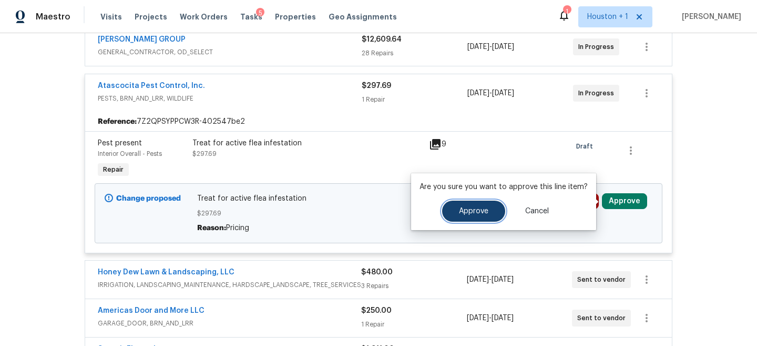
click at [471, 216] on button "Approve" at bounding box center [473, 210] width 63 height 21
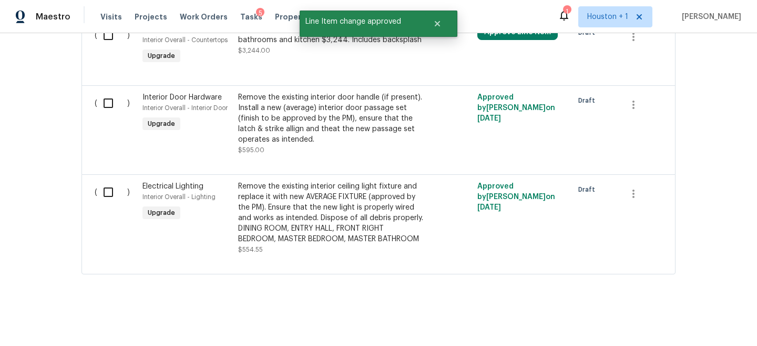
scroll to position [656, 0]
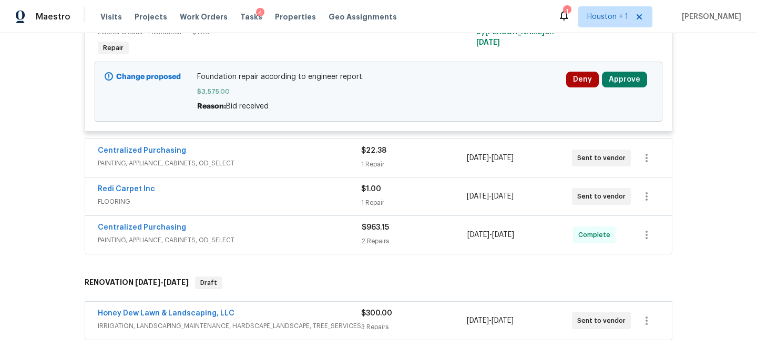
scroll to position [413, 0]
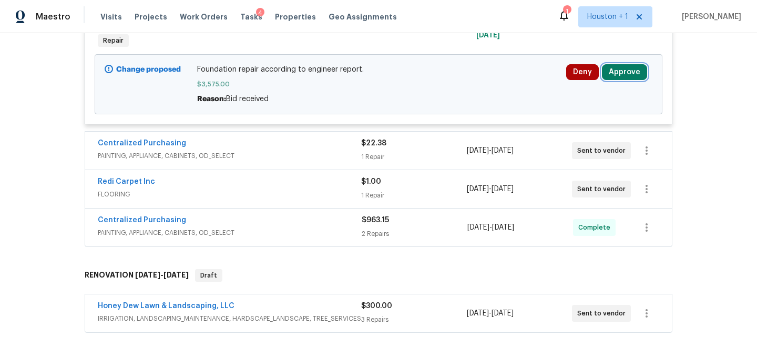
click at [632, 72] on button "Approve" at bounding box center [624, 72] width 45 height 16
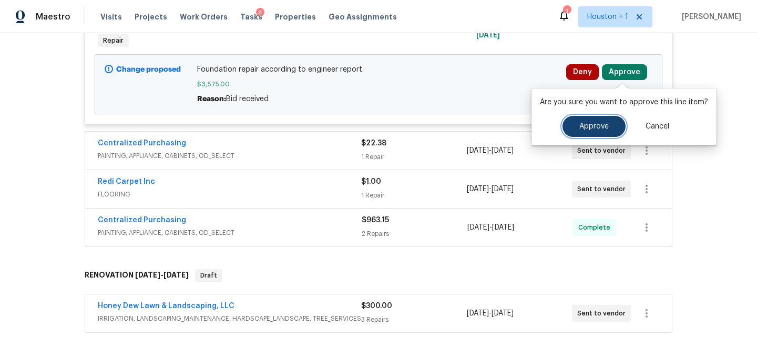
click at [575, 126] on button "Approve" at bounding box center [594, 126] width 63 height 21
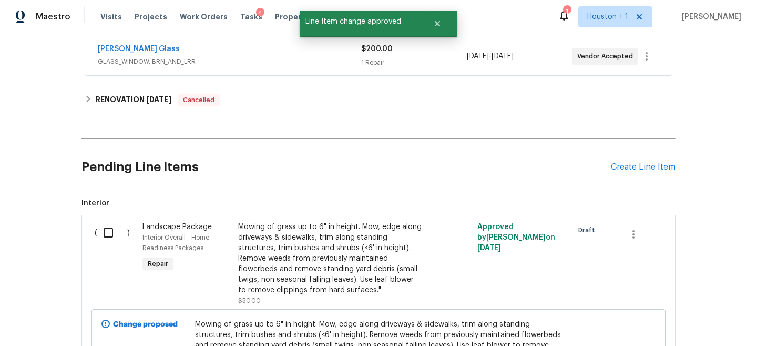
scroll to position [877, 0]
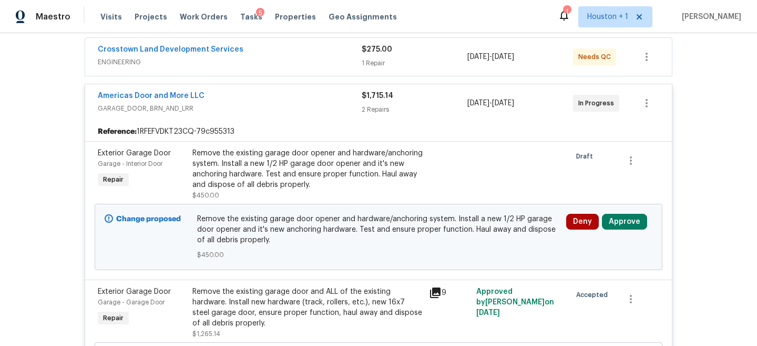
scroll to position [221, 0]
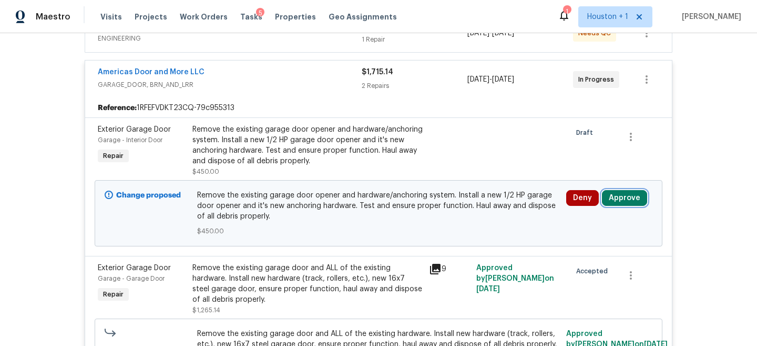
click at [629, 205] on button "Approve" at bounding box center [624, 198] width 45 height 16
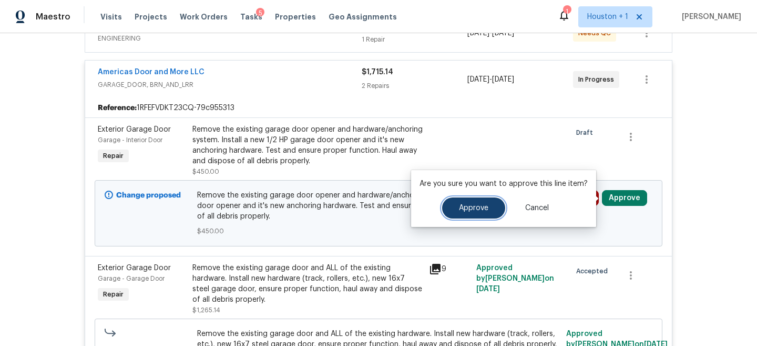
click at [470, 218] on button "Approve" at bounding box center [473, 207] width 63 height 21
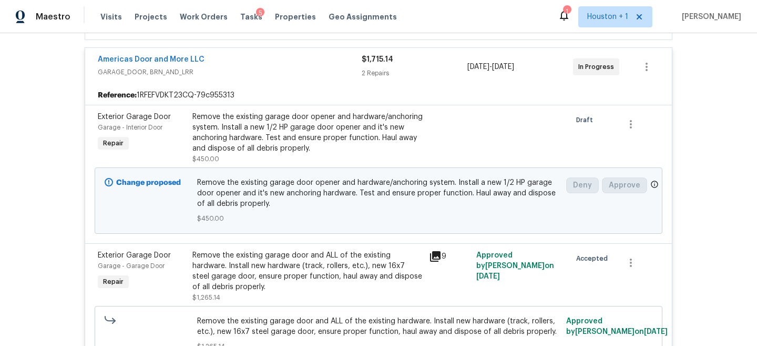
scroll to position [0, 0]
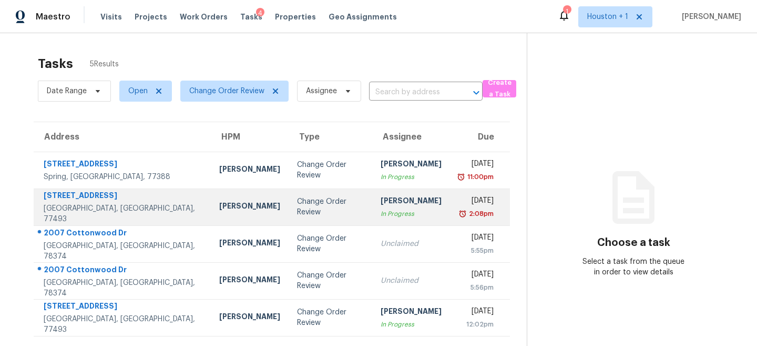
scroll to position [33, 0]
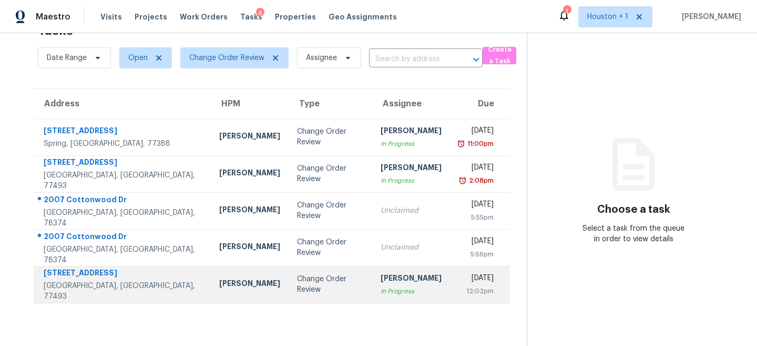
click at [310, 290] on td "Change Order Review" at bounding box center [331, 284] width 84 height 37
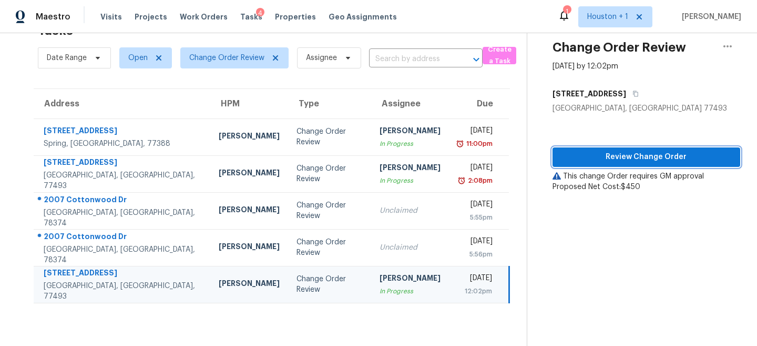
click at [609, 156] on span "Review Change Order" at bounding box center [646, 156] width 171 height 13
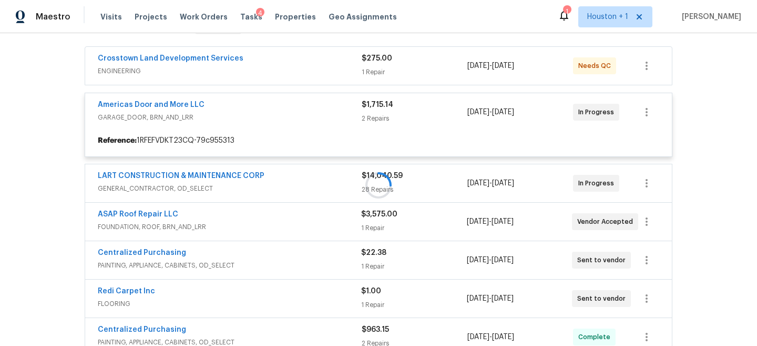
scroll to position [179, 0]
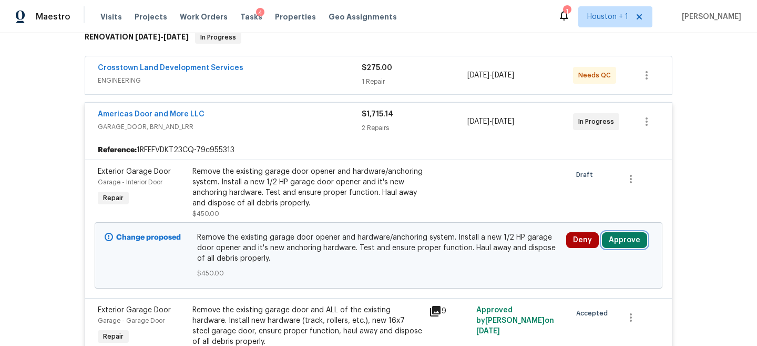
click at [616, 247] on button "Approve" at bounding box center [624, 240] width 45 height 16
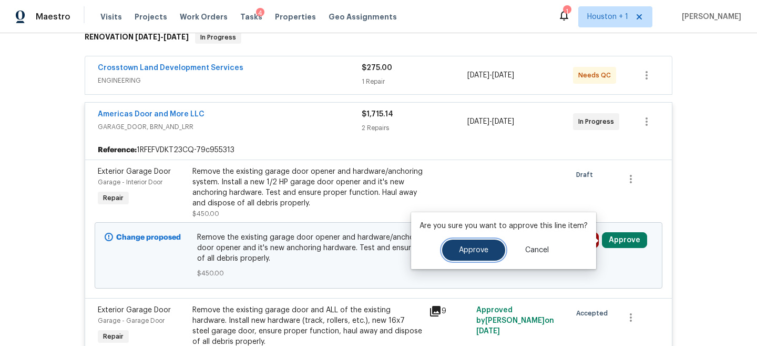
click at [453, 242] on button "Approve" at bounding box center [473, 249] width 63 height 21
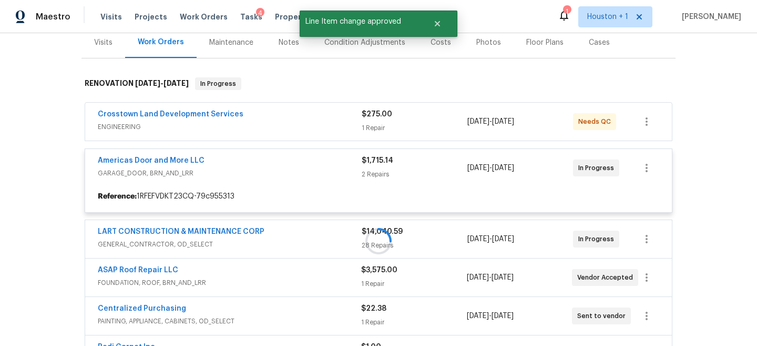
scroll to position [0, 0]
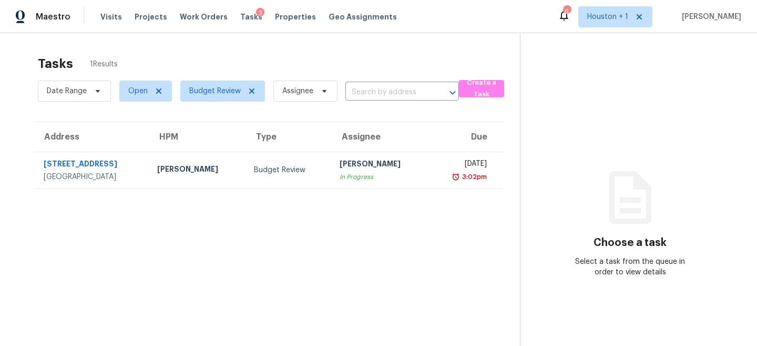
click at [275, 230] on section "Tasks 1 Results Date Range Open Budget Review Assignee ​ Create a Task Address …" at bounding box center [268, 214] width 503 height 329
click at [240, 22] on div "Tasks 3" at bounding box center [251, 17] width 22 height 11
